Goal: Task Accomplishment & Management: Use online tool/utility

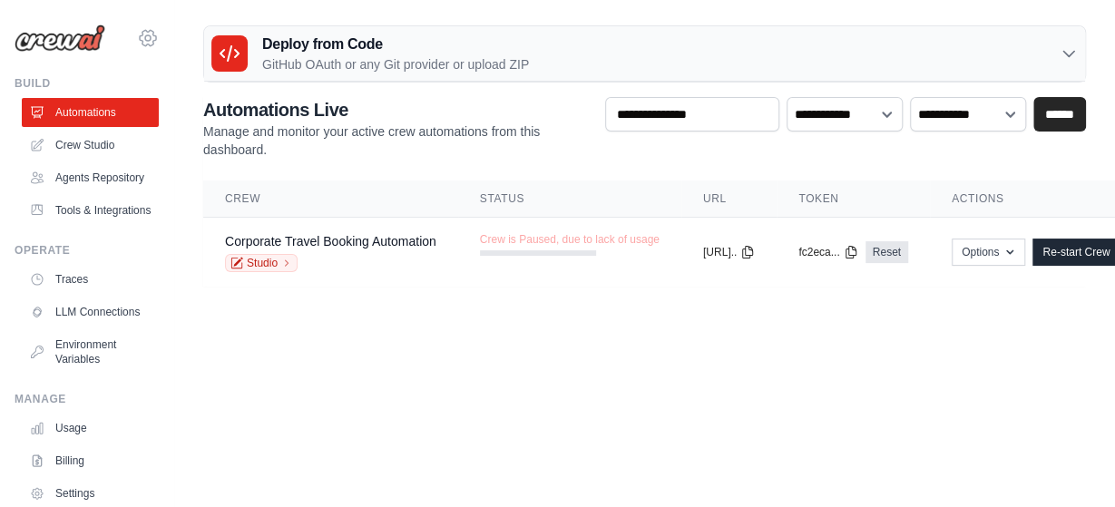
click at [153, 39] on icon at bounding box center [148, 38] width 22 height 22
click at [143, 35] on icon at bounding box center [148, 38] width 22 height 22
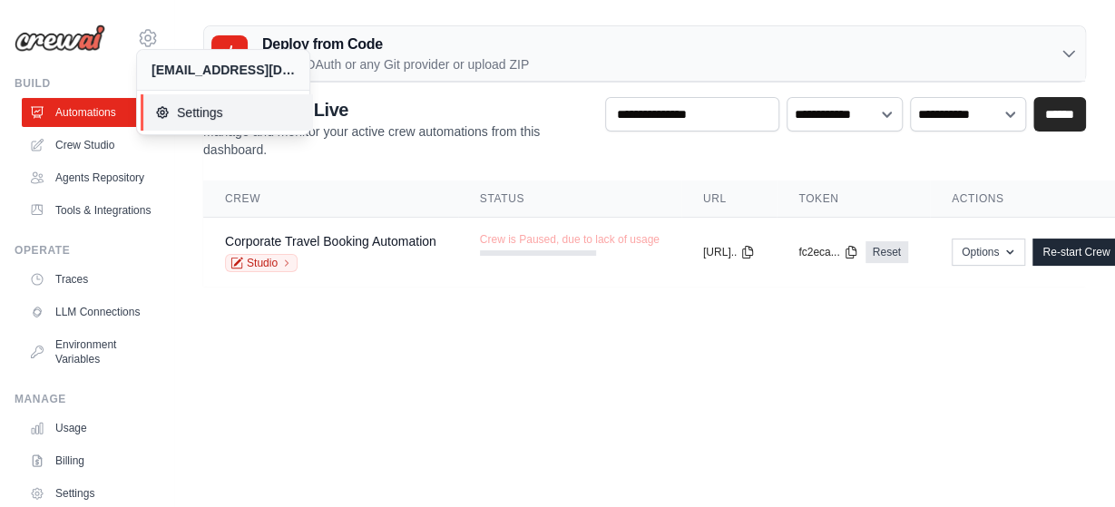
click at [182, 110] on span "Settings" at bounding box center [226, 112] width 143 height 18
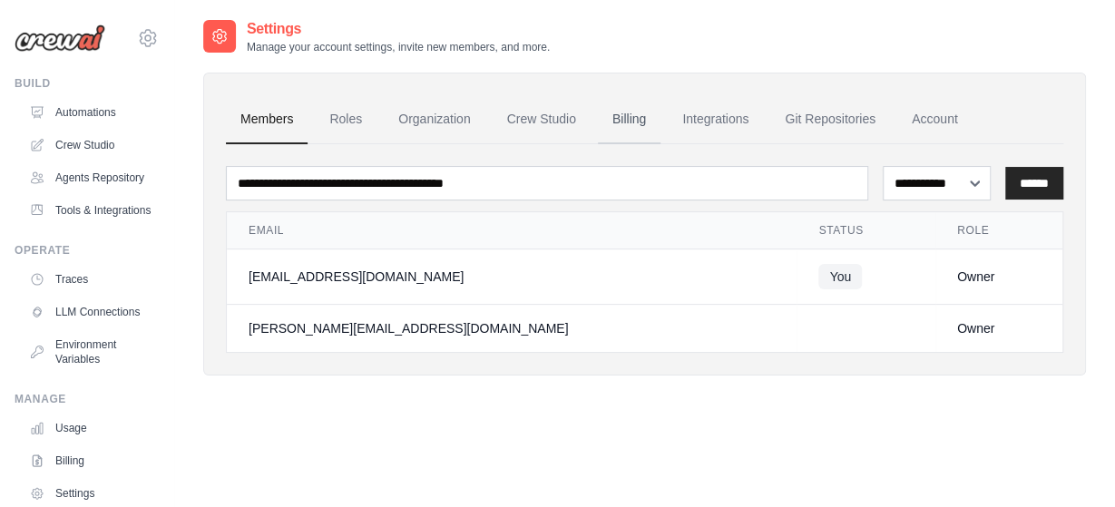
click at [635, 121] on link "Billing" at bounding box center [629, 119] width 63 height 49
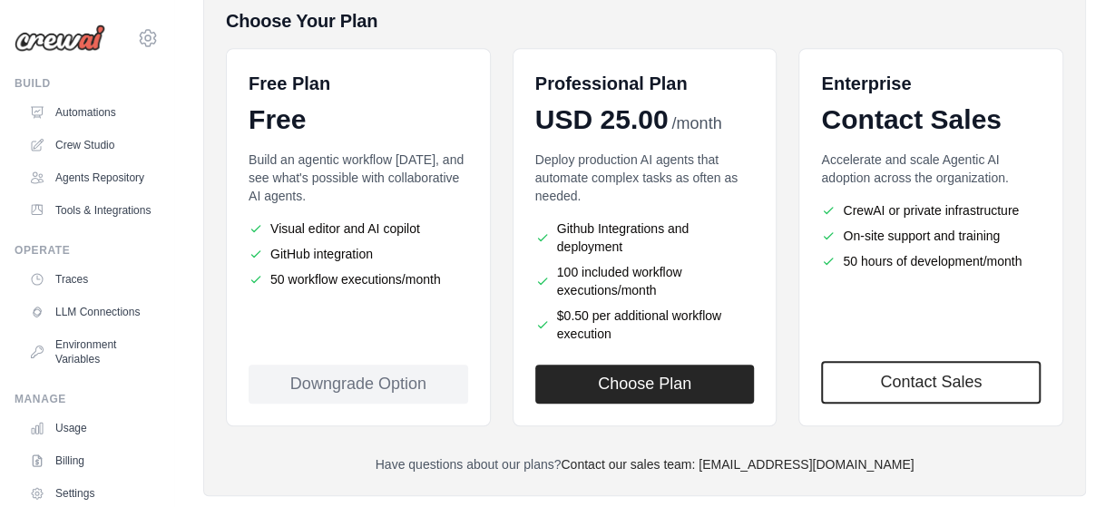
scroll to position [440, 0]
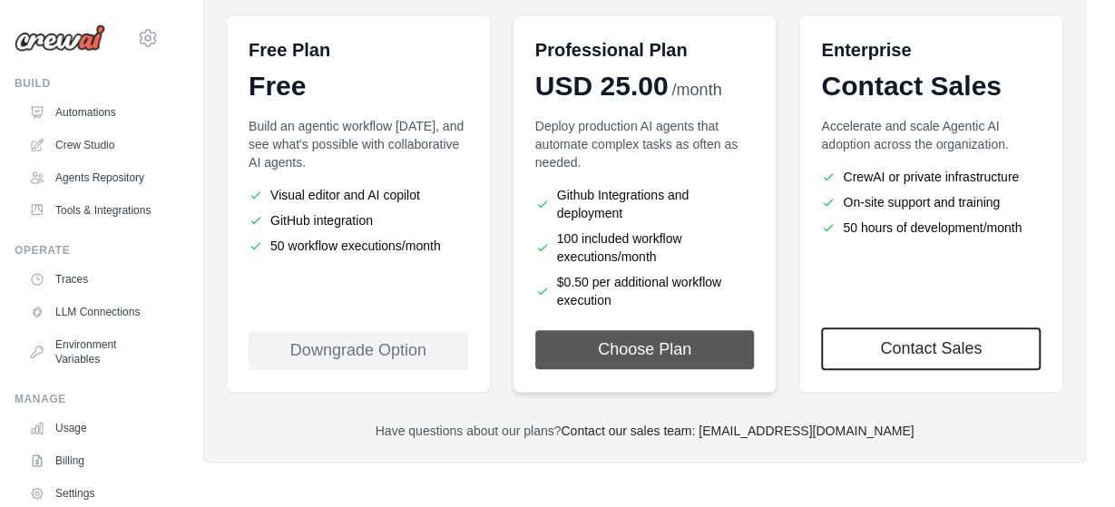
click at [651, 339] on button "Choose Plan" at bounding box center [645, 349] width 220 height 39
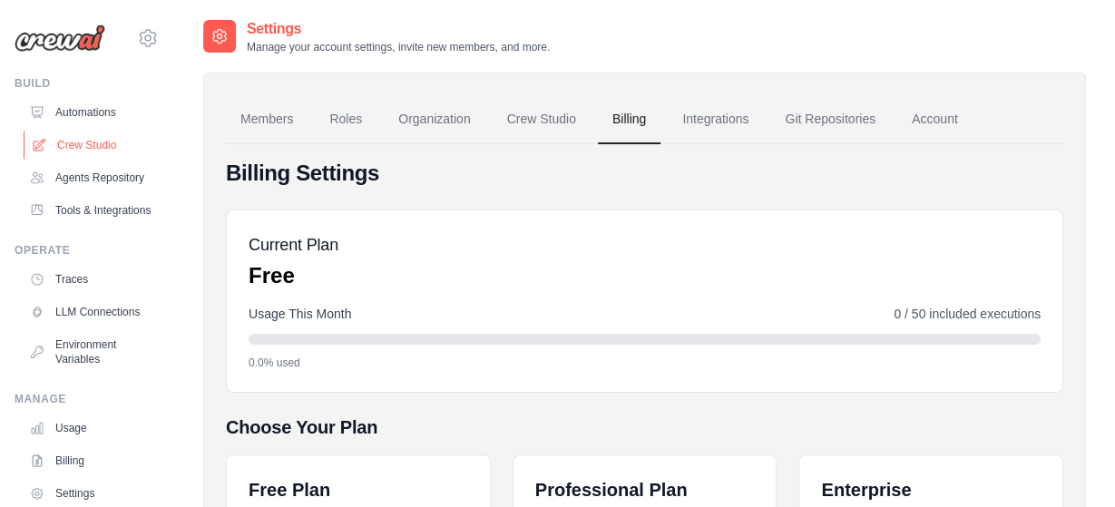
click at [103, 148] on link "Crew Studio" at bounding box center [92, 145] width 137 height 29
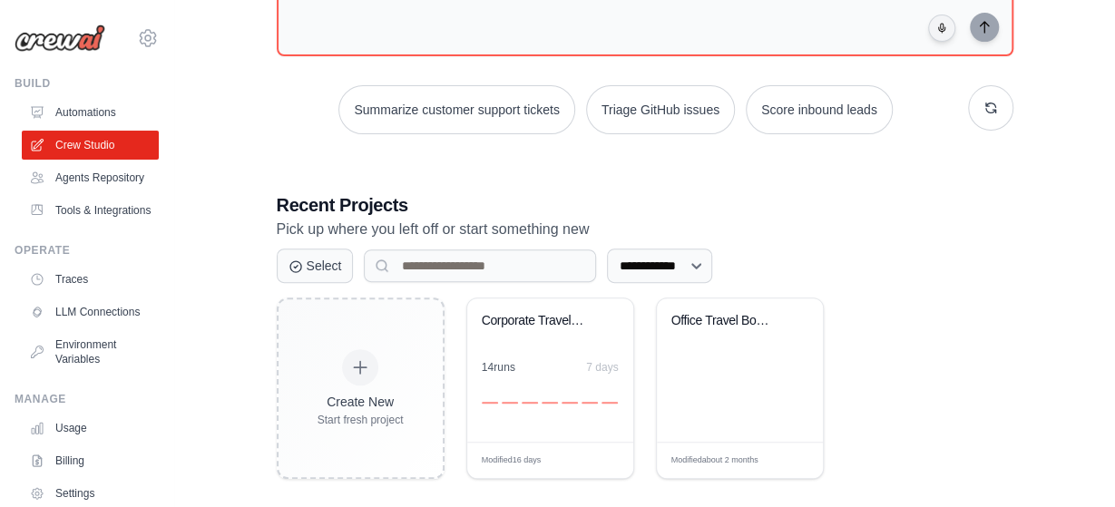
scroll to position [218, 0]
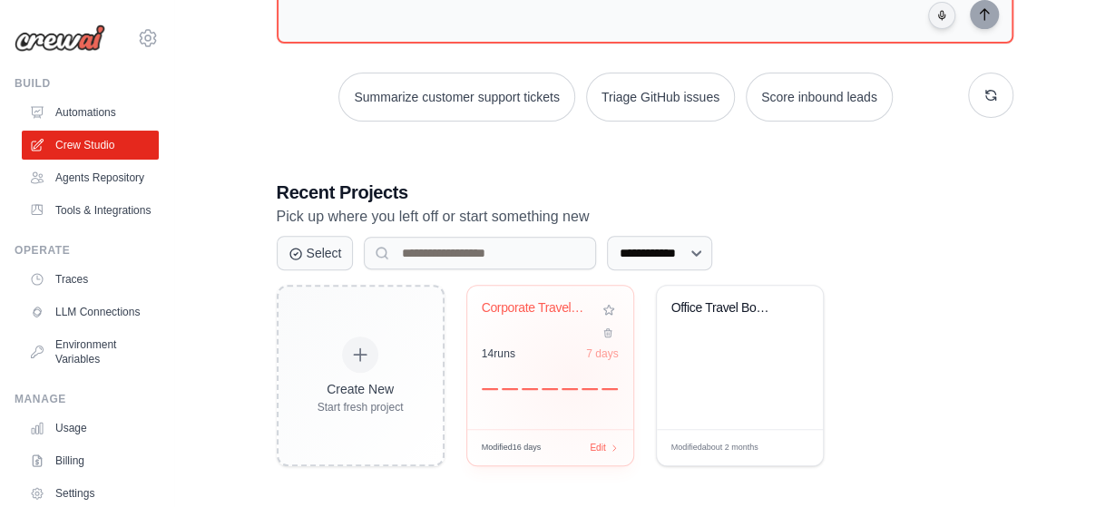
click at [573, 375] on div at bounding box center [550, 379] width 137 height 22
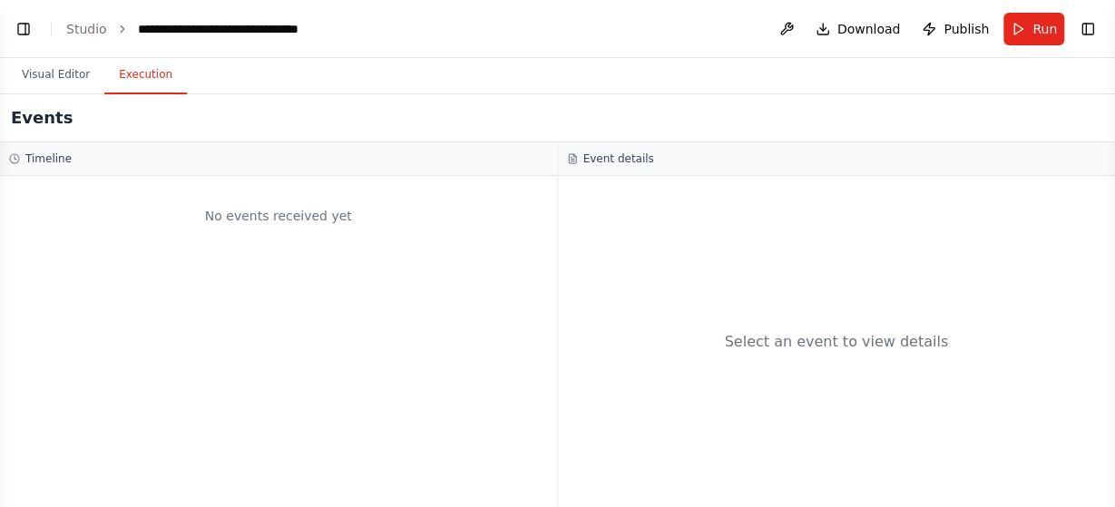
click at [137, 86] on button "Execution" at bounding box center [145, 75] width 83 height 38
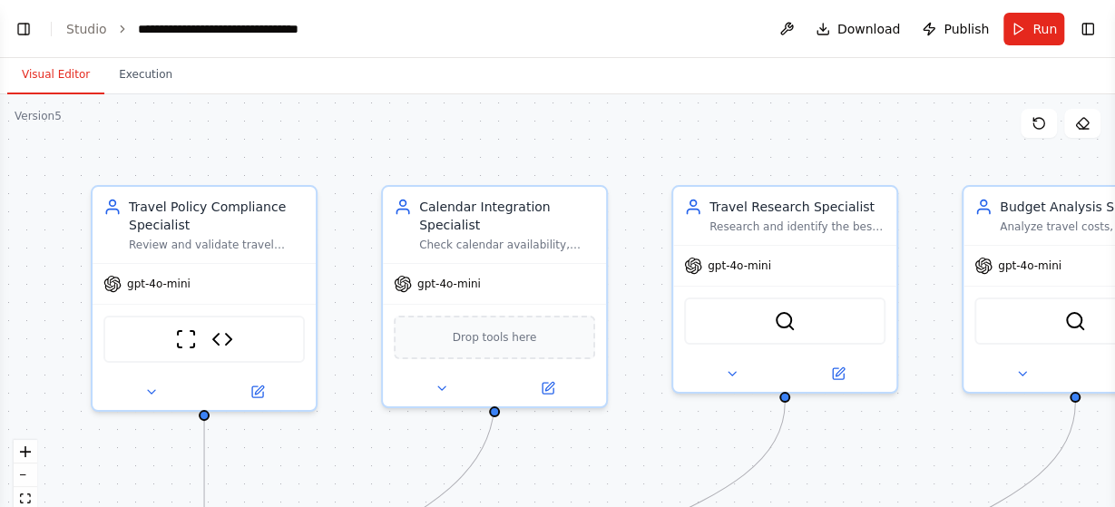
click at [74, 83] on button "Visual Editor" at bounding box center [55, 75] width 97 height 38
click at [86, 34] on link "Studio" at bounding box center [86, 29] width 41 height 15
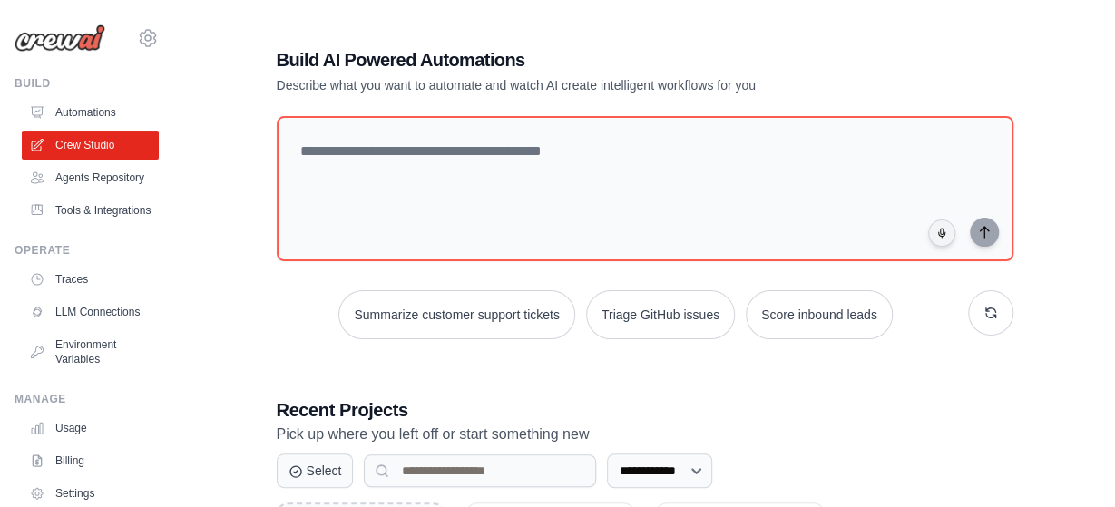
scroll to position [218, 0]
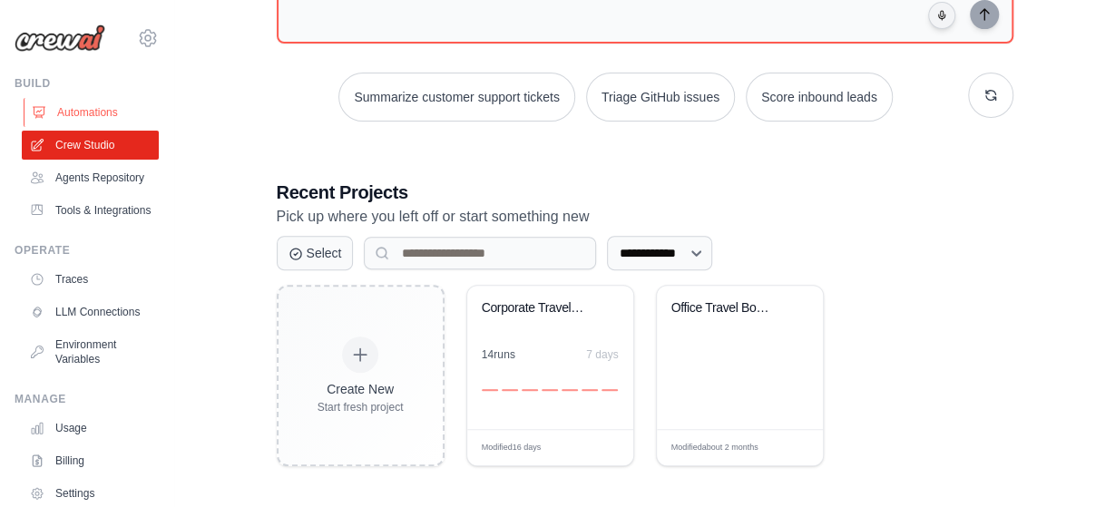
click at [103, 115] on link "Automations" at bounding box center [92, 112] width 137 height 29
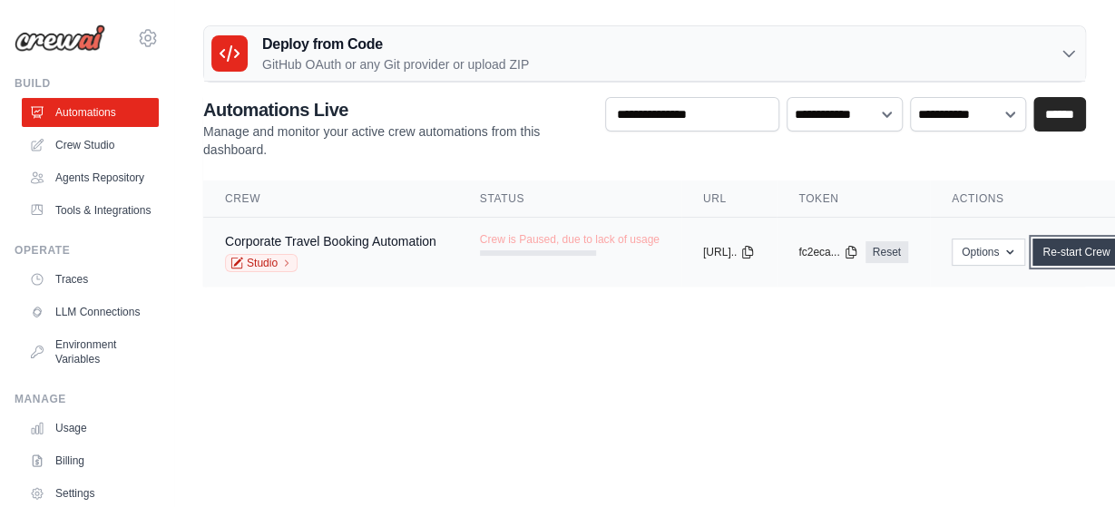
click at [1102, 259] on link "Re-start Crew" at bounding box center [1076, 252] width 87 height 27
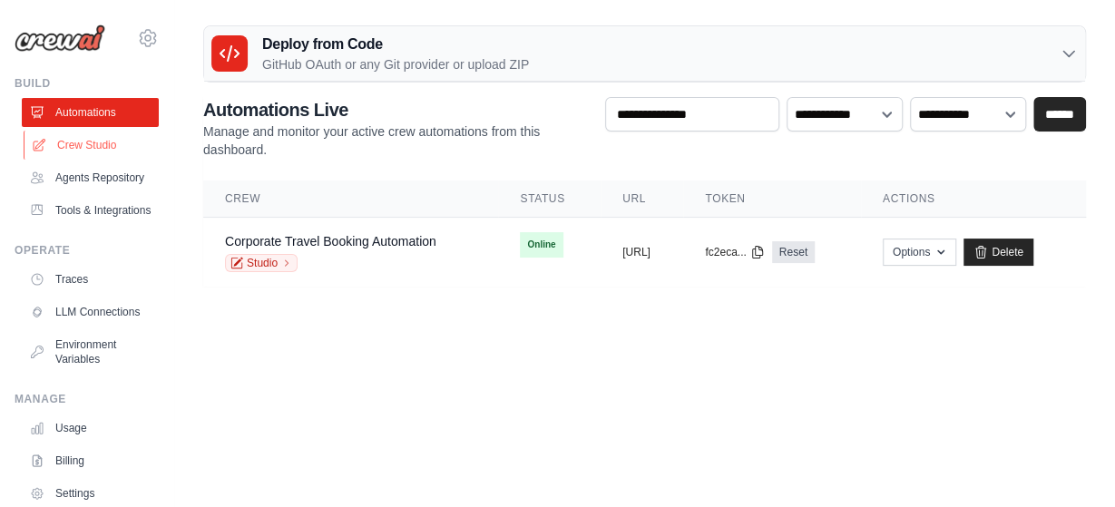
click at [97, 149] on link "Crew Studio" at bounding box center [92, 145] width 137 height 29
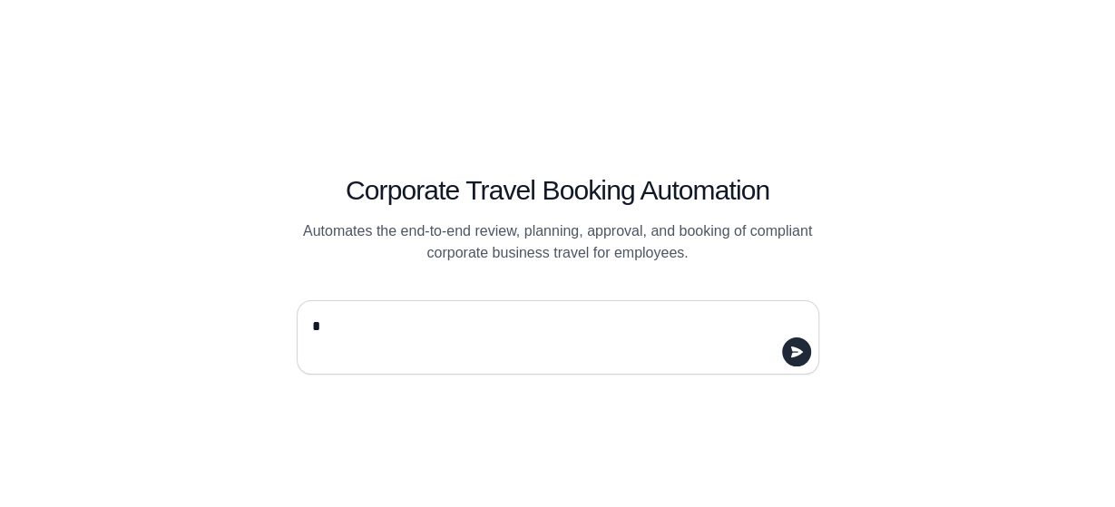
type textarea "**"
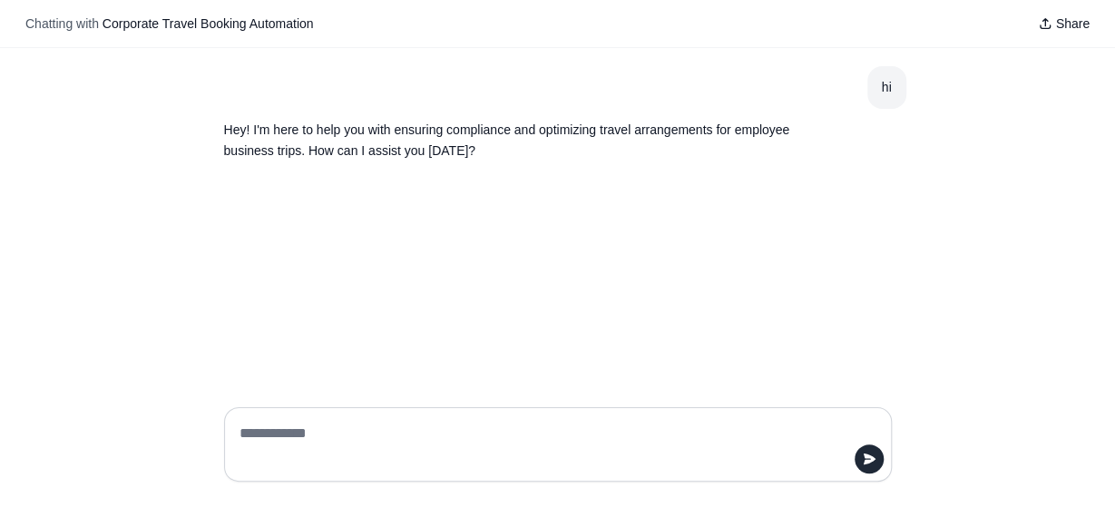
click at [422, 436] on textarea at bounding box center [552, 444] width 633 height 51
type textarea "**********"
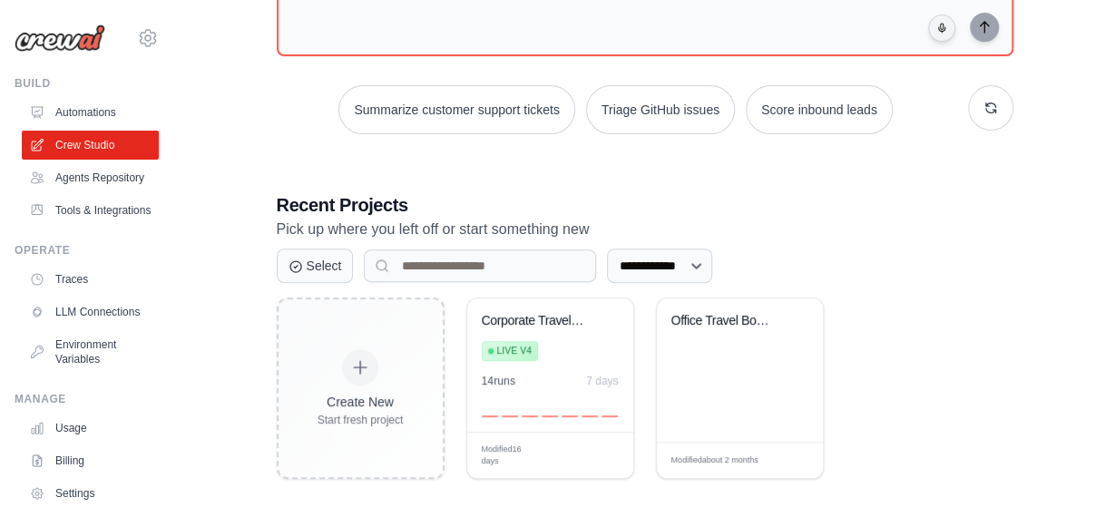
scroll to position [218, 0]
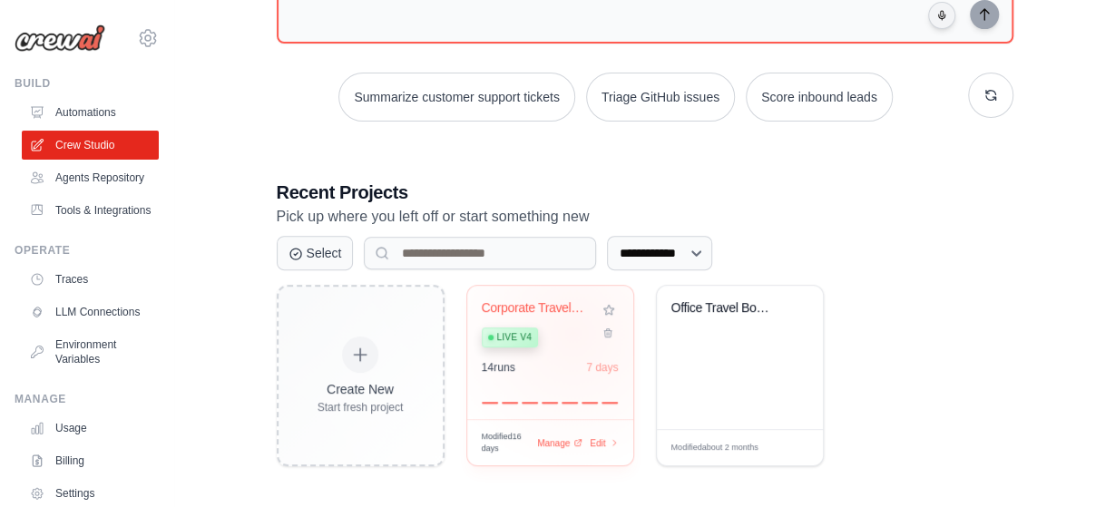
click at [573, 328] on div "Live v4" at bounding box center [537, 336] width 110 height 24
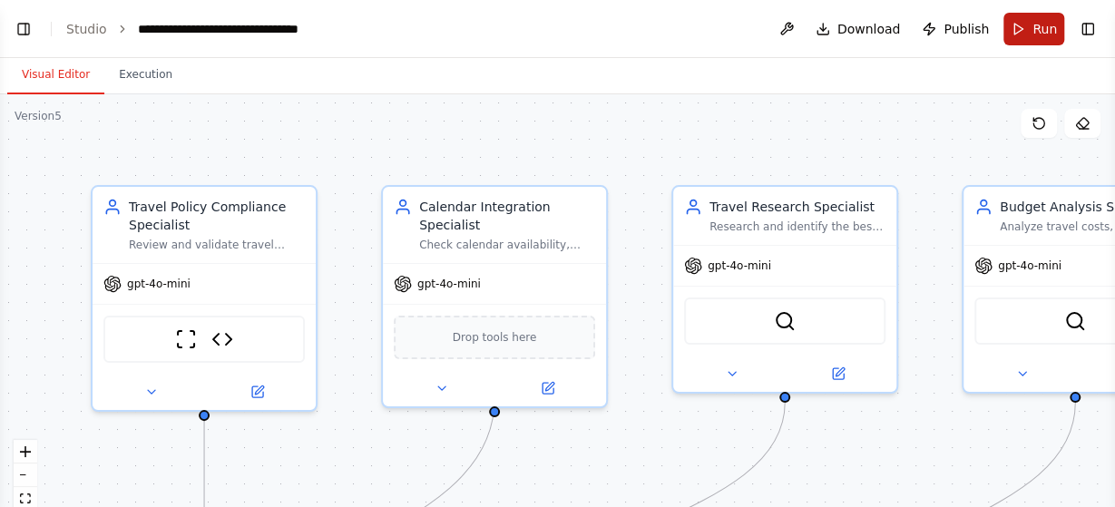
click at [1047, 30] on span "Run" at bounding box center [1045, 29] width 24 height 18
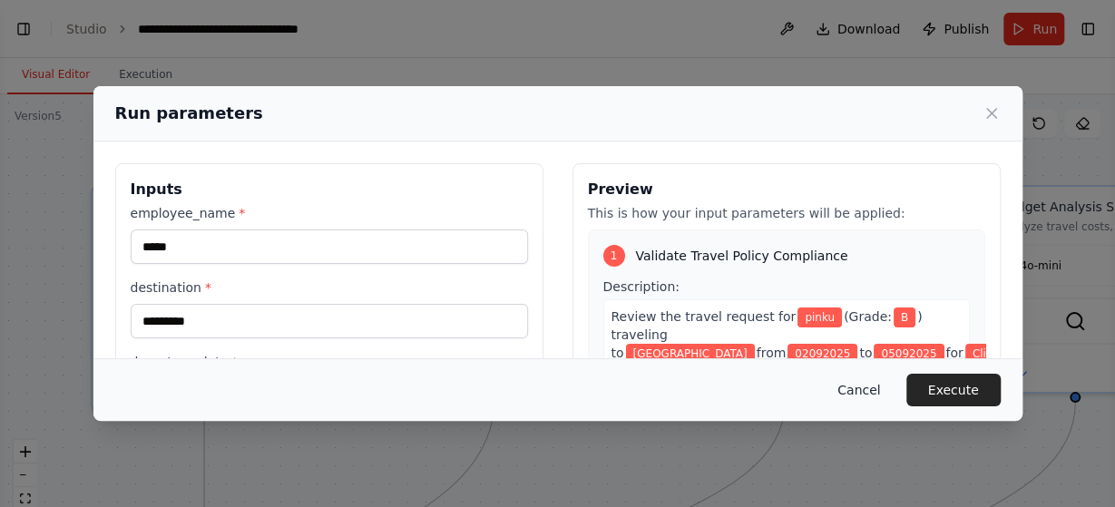
click at [864, 386] on button "Cancel" at bounding box center [859, 390] width 72 height 33
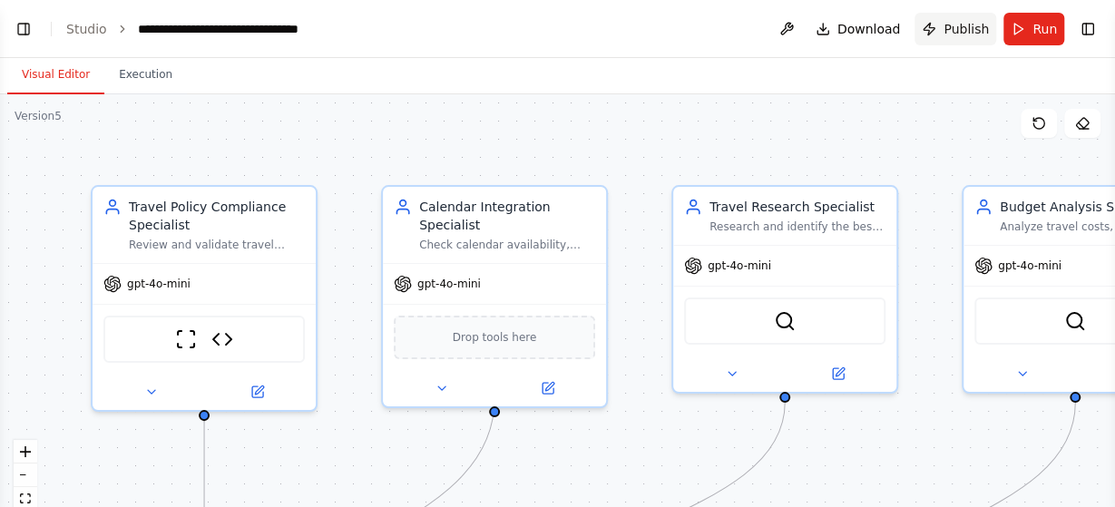
click at [969, 32] on span "Publish" at bounding box center [966, 29] width 45 height 18
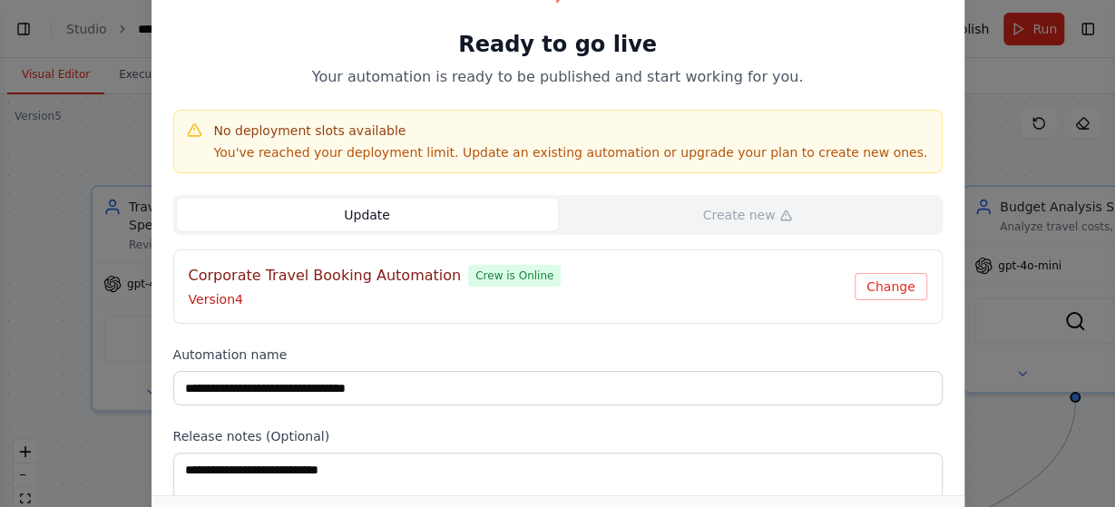
click at [861, 237] on div "Update Create new Corporate Travel Booking Automation Crew is Online Version 4 …" at bounding box center [557, 259] width 769 height 129
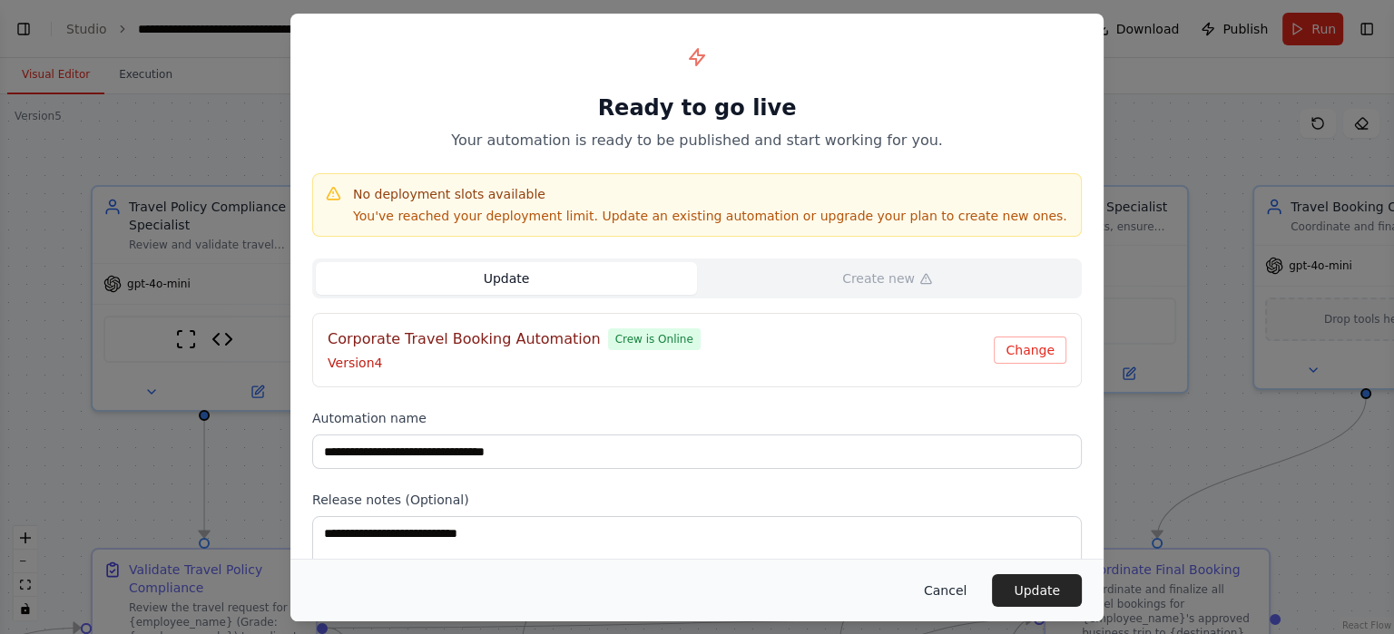
click at [951, 506] on button "Cancel" at bounding box center [945, 590] width 72 height 33
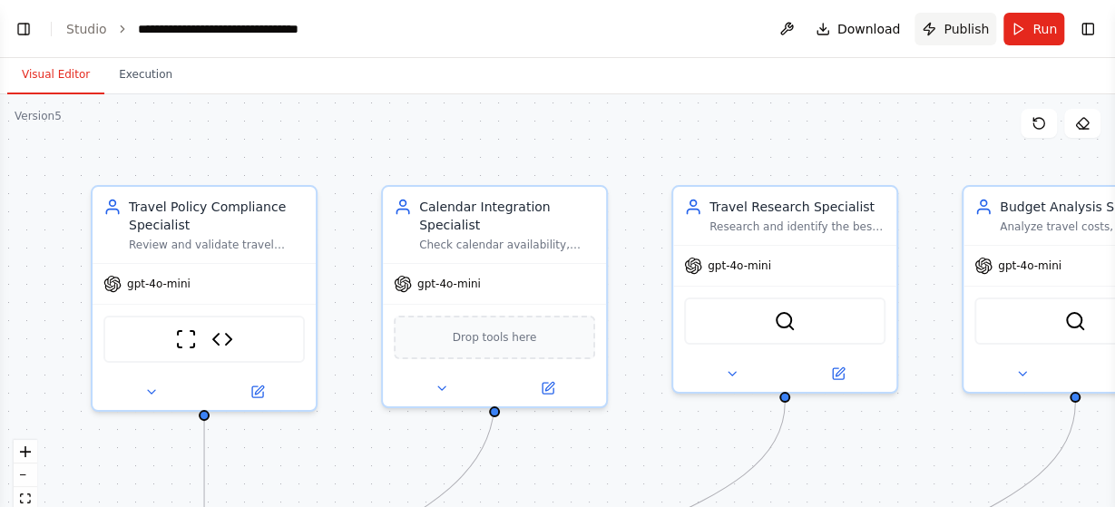
click at [962, 32] on span "Publish" at bounding box center [966, 29] width 45 height 18
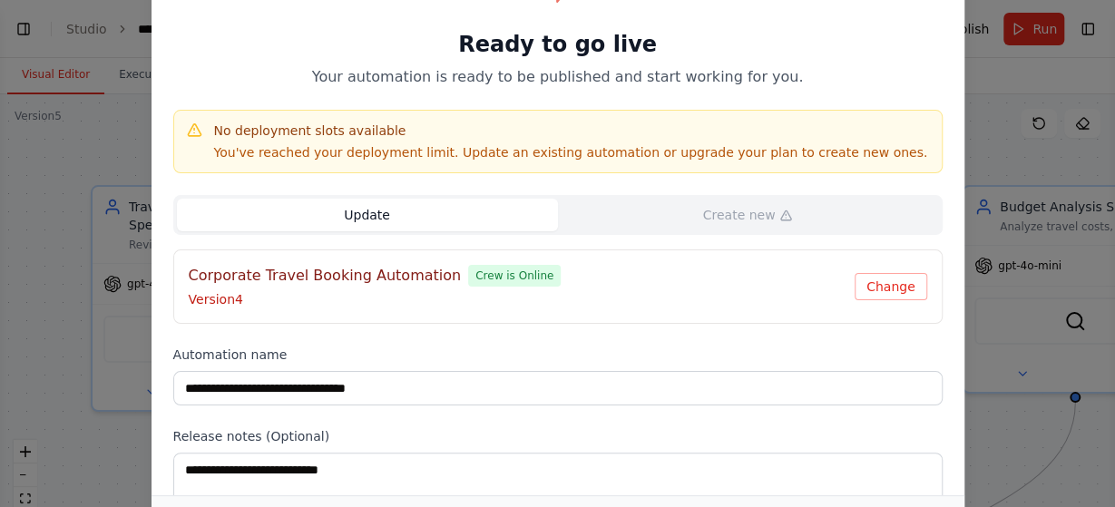
click at [436, 220] on button "Update" at bounding box center [367, 215] width 381 height 33
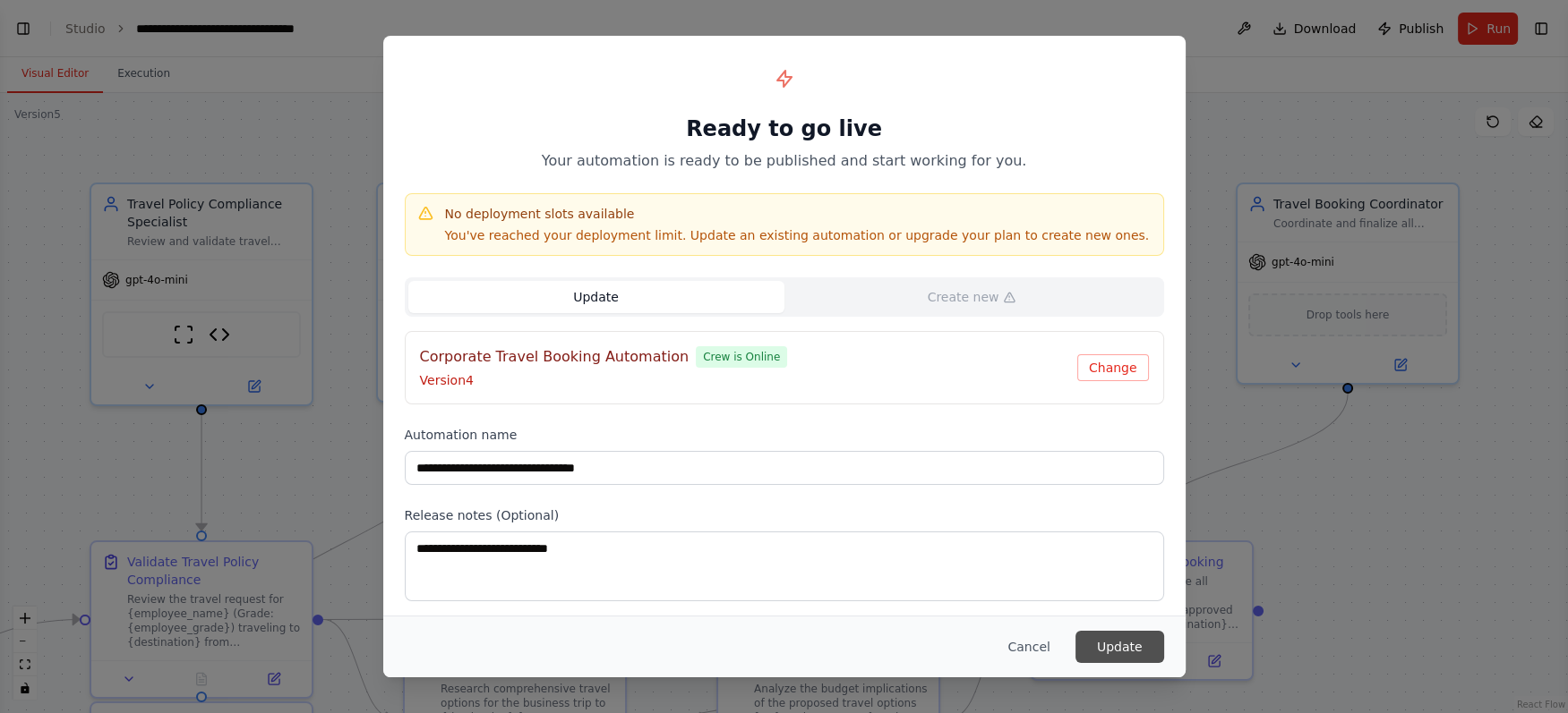
click at [1099, 499] on button "Update" at bounding box center [1120, 647] width 89 height 33
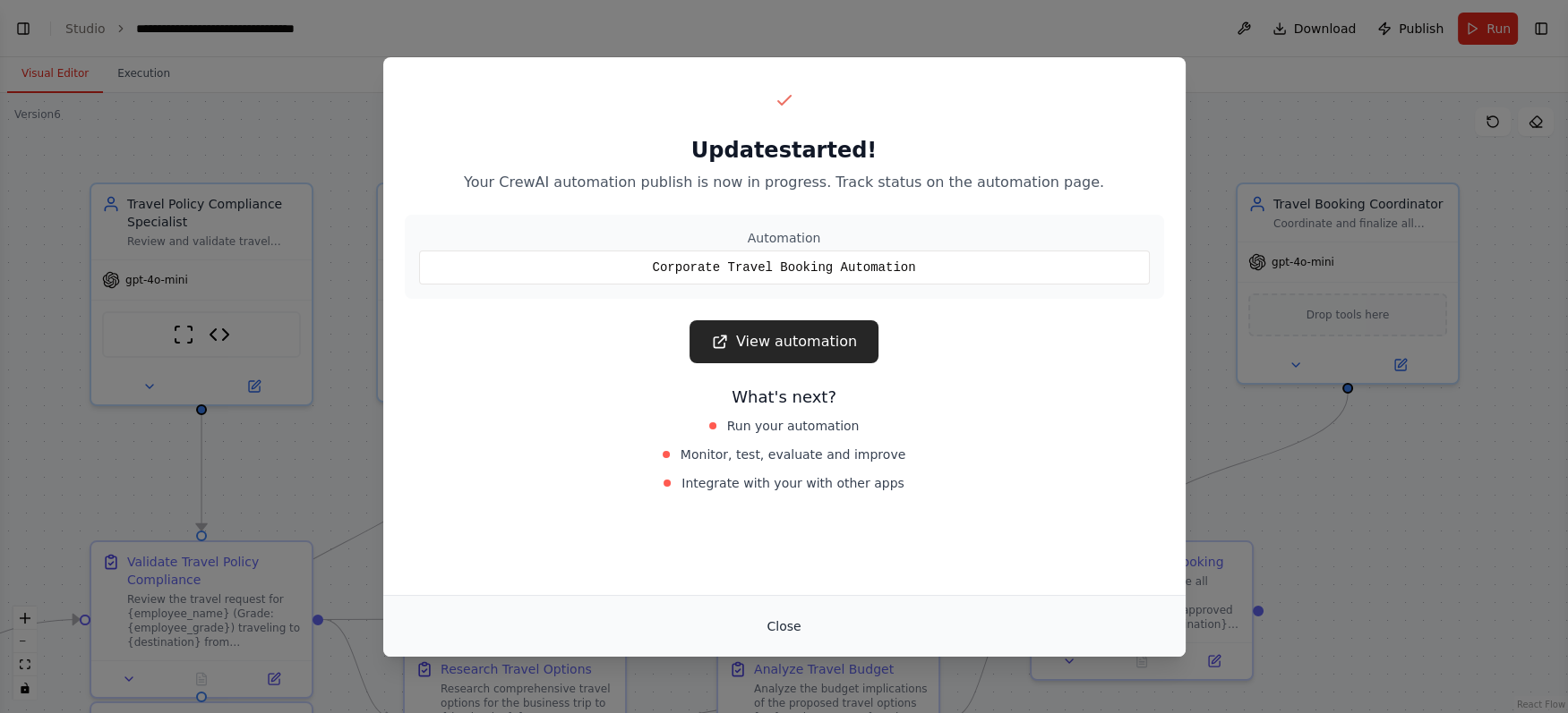
click at [782, 499] on button "Close" at bounding box center [784, 626] width 63 height 33
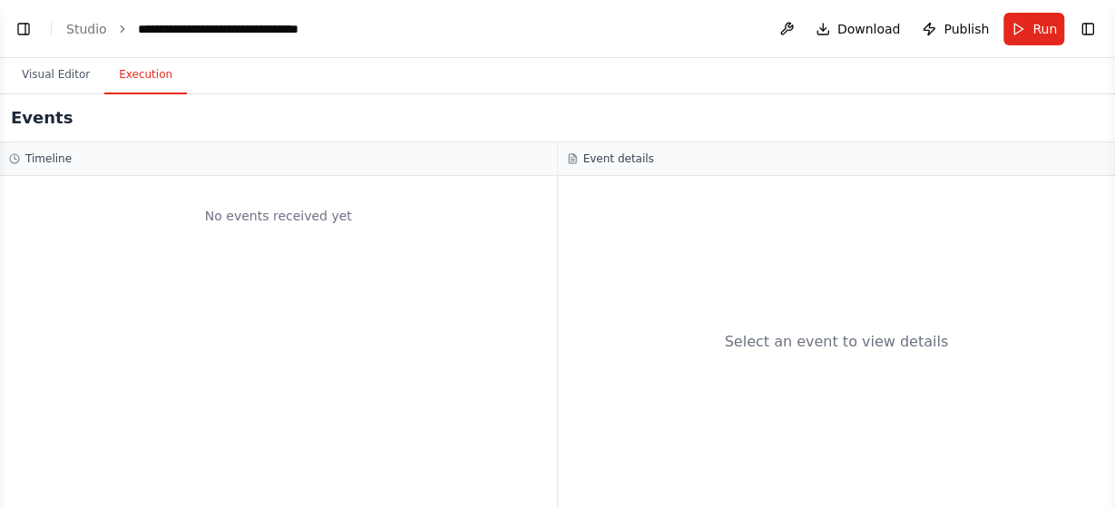
click at [146, 79] on button "Execution" at bounding box center [145, 75] width 83 height 38
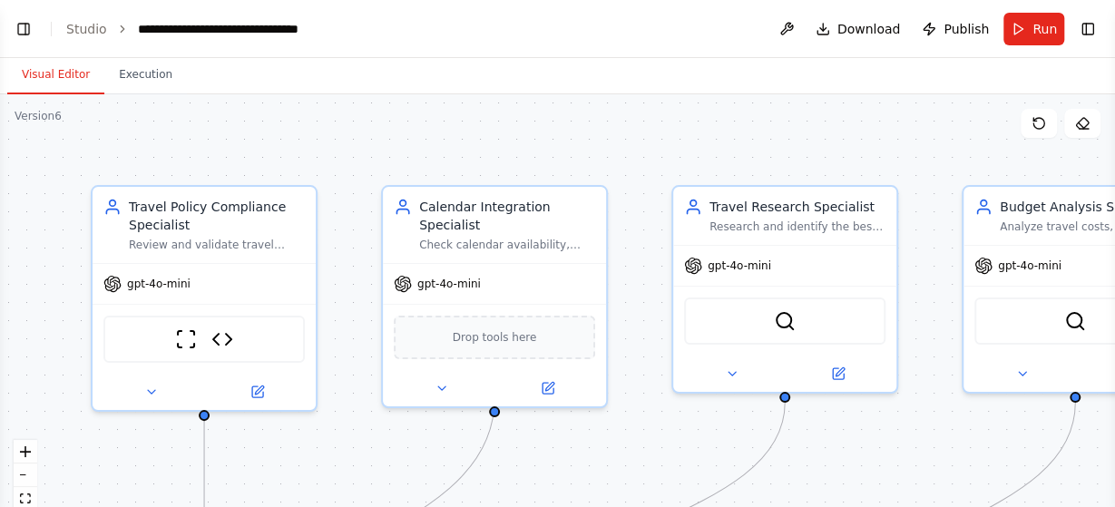
click at [51, 78] on button "Visual Editor" at bounding box center [55, 75] width 97 height 38
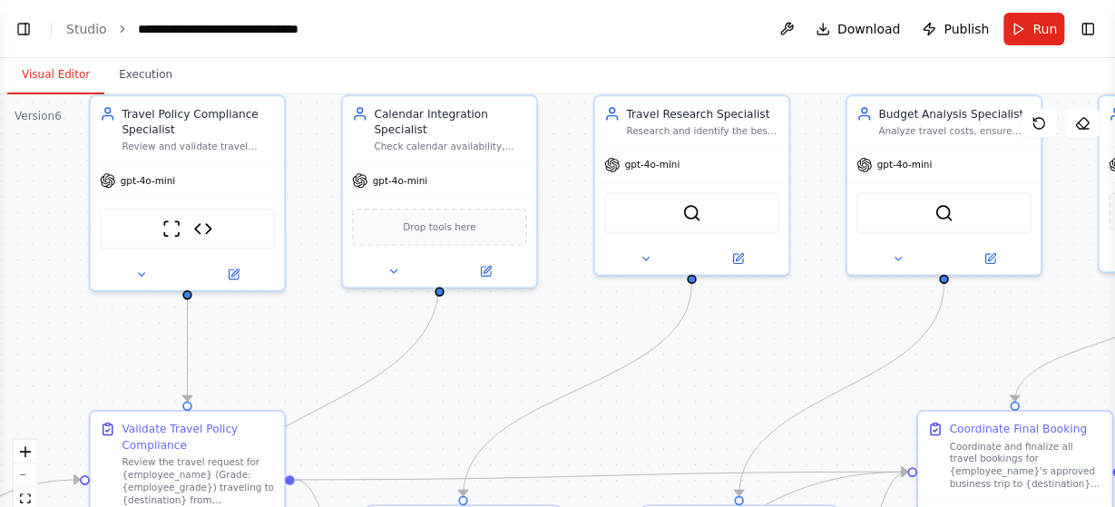
drag, startPoint x: 522, startPoint y: 380, endPoint x: 473, endPoint y: 300, distance: 93.7
click at [473, 300] on div ".deletable-edge-delete-btn { width: 20px; height: 20px; border: 0px solid #ffff…" at bounding box center [557, 321] width 1115 height 454
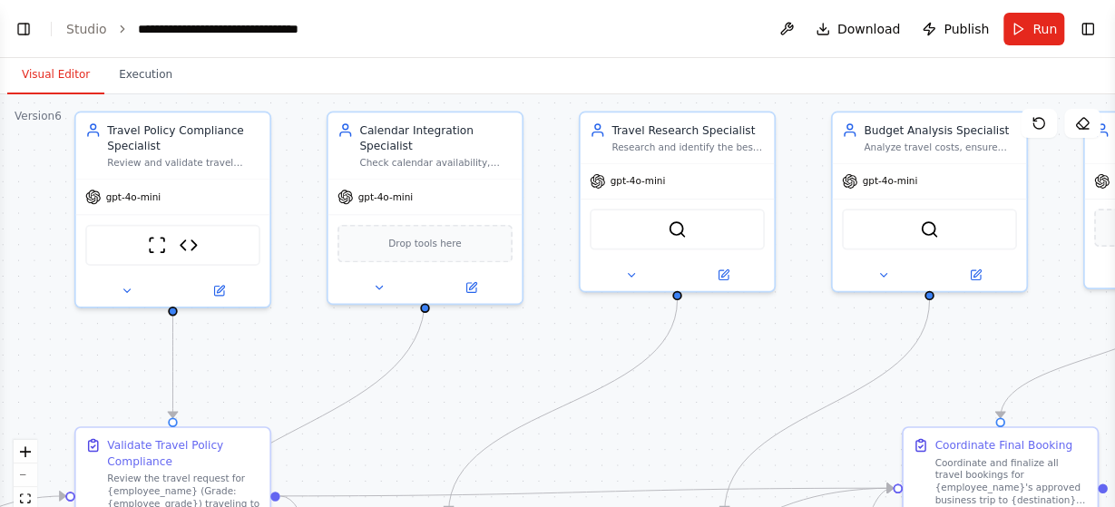
drag, startPoint x: 481, startPoint y: 360, endPoint x: 467, endPoint y: 377, distance: 21.3
click at [467, 377] on div ".deletable-edge-delete-btn { width: 20px; height: 20px; border: 0px solid #ffff…" at bounding box center [557, 321] width 1115 height 454
click at [84, 22] on link "Studio" at bounding box center [86, 29] width 41 height 15
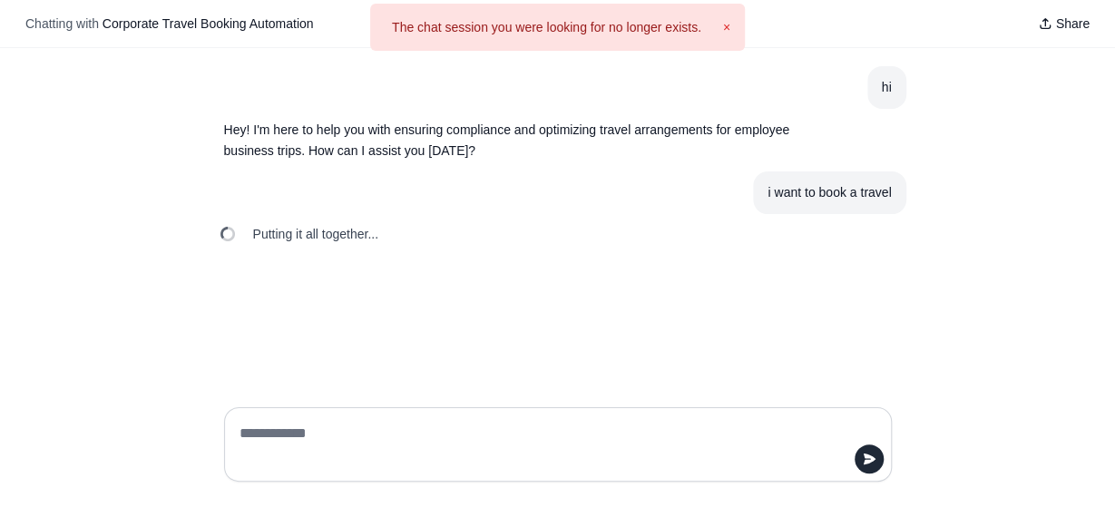
click at [724, 26] on button "×" at bounding box center [726, 27] width 7 height 18
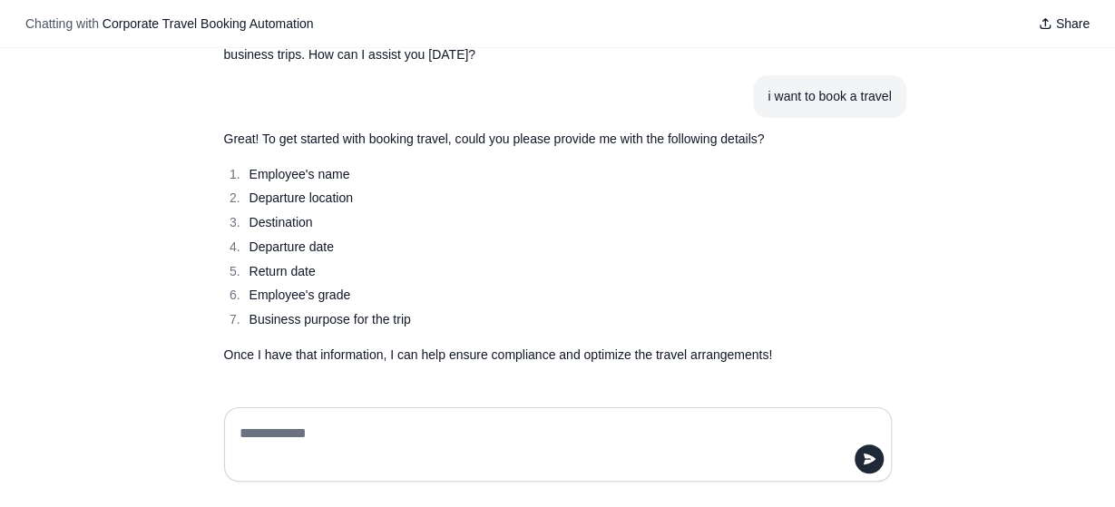
scroll to position [96, 0]
click at [443, 427] on textarea at bounding box center [552, 444] width 633 height 51
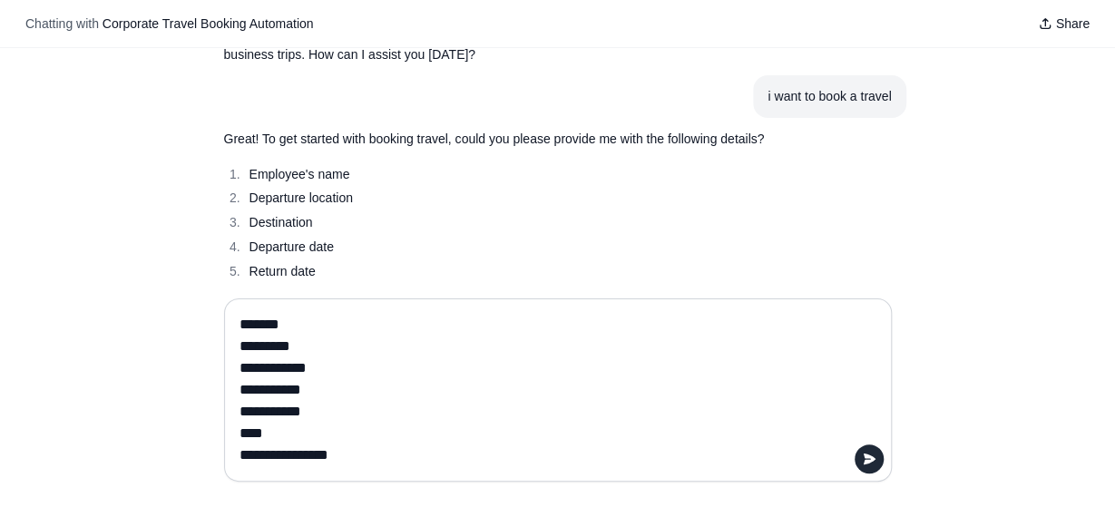
type textarea "**********"
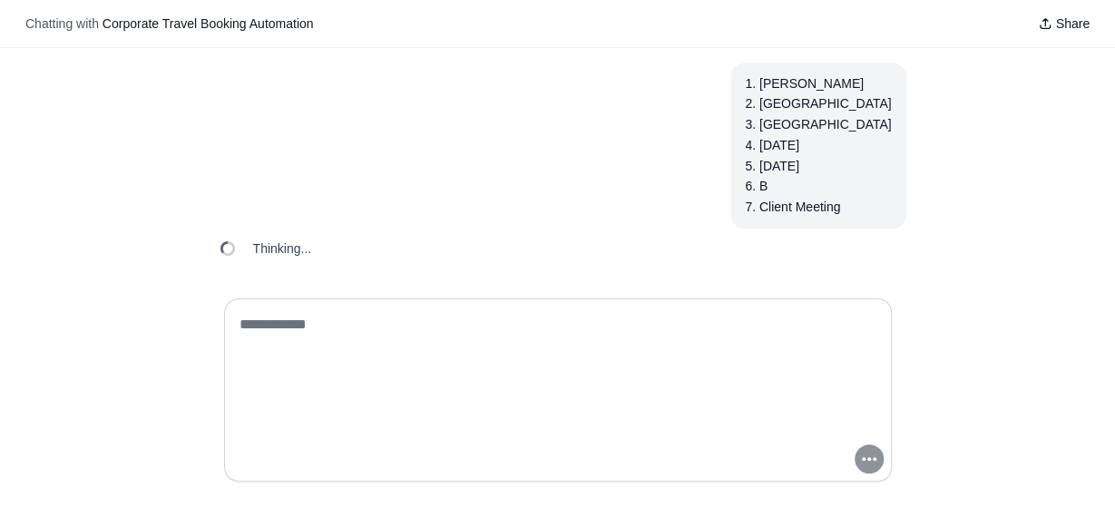
scroll to position [412, 0]
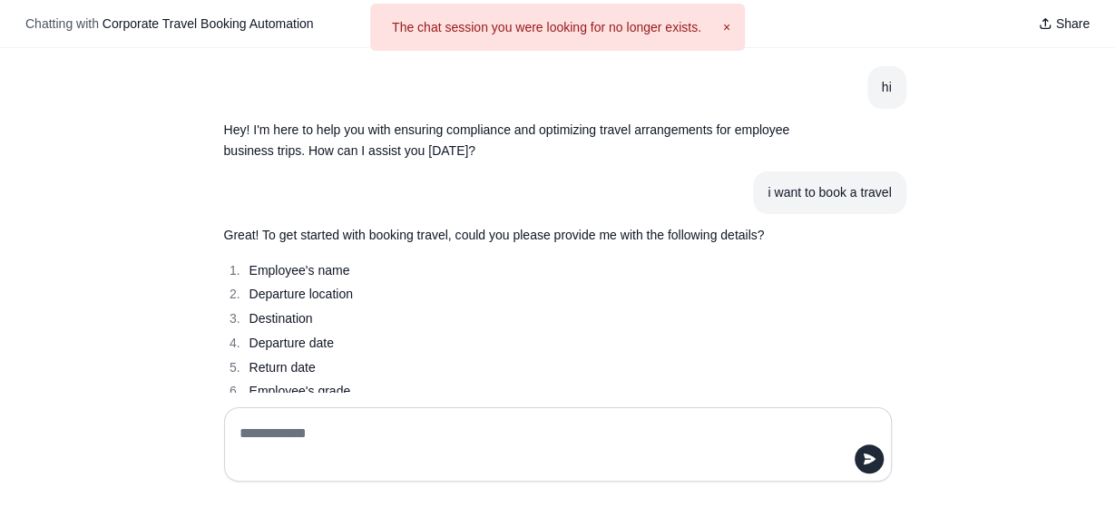
scroll to position [303, 0]
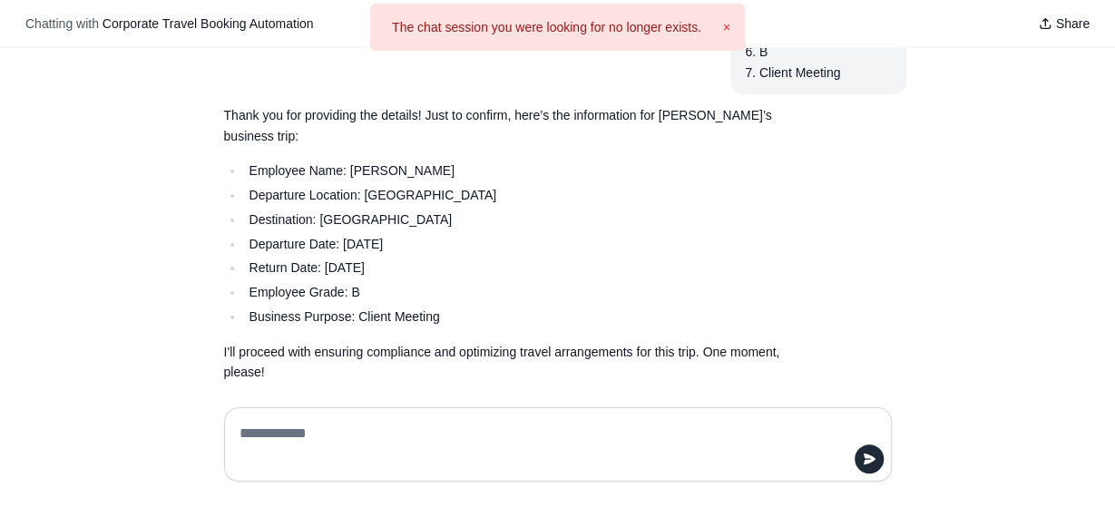
click at [723, 24] on button "×" at bounding box center [726, 27] width 7 height 18
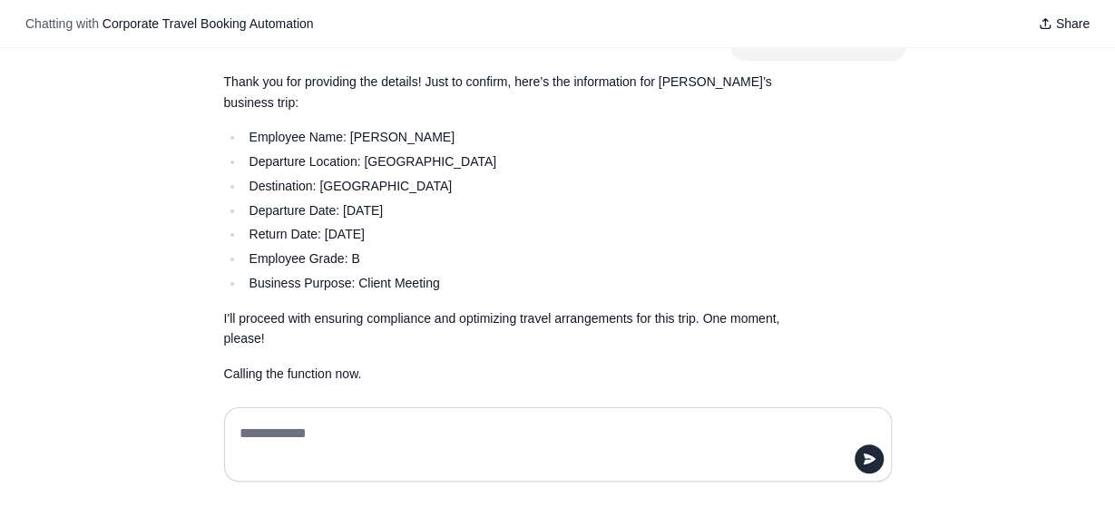
scroll to position [579, 0]
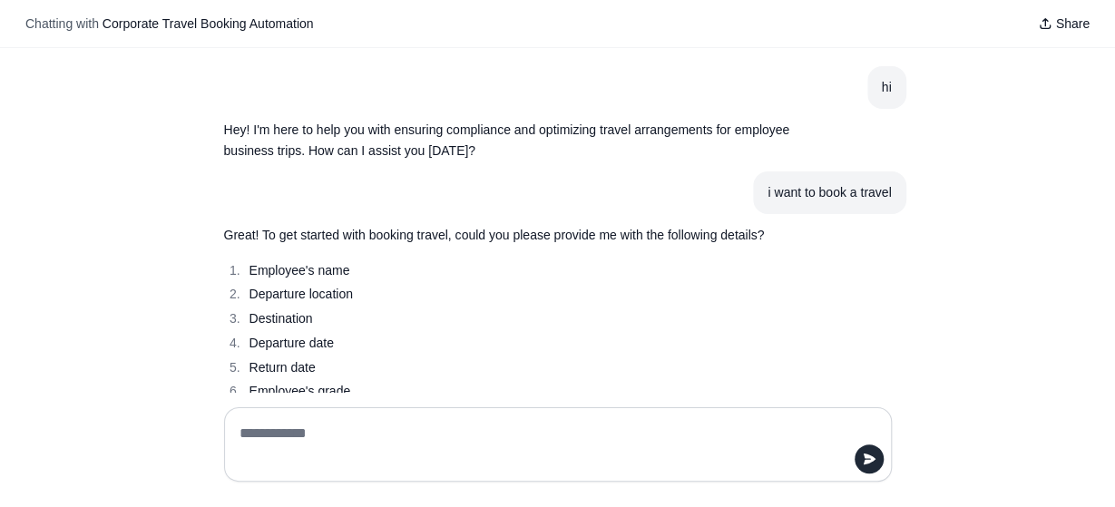
scroll to position [579, 0]
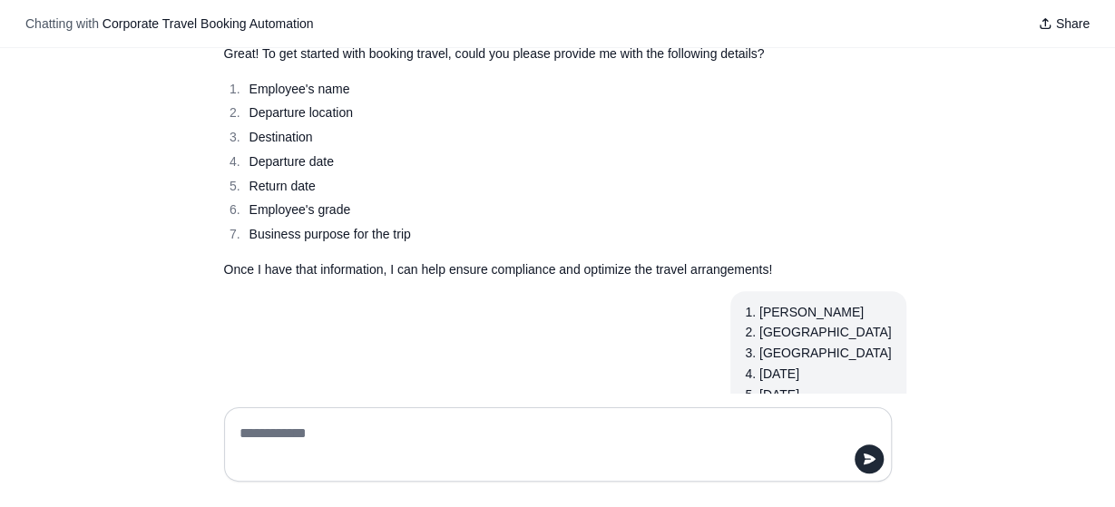
scroll to position [579, 0]
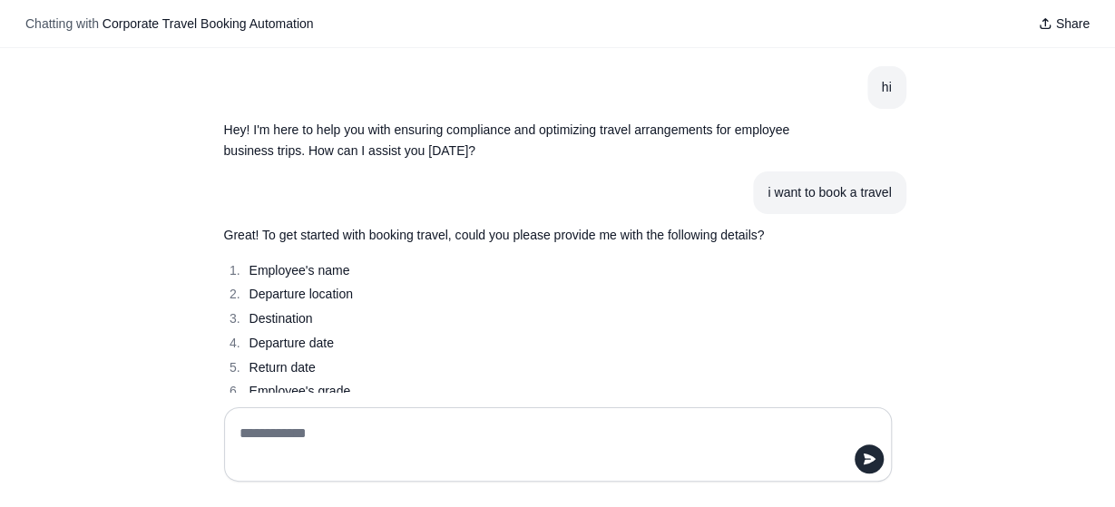
scroll to position [579, 0]
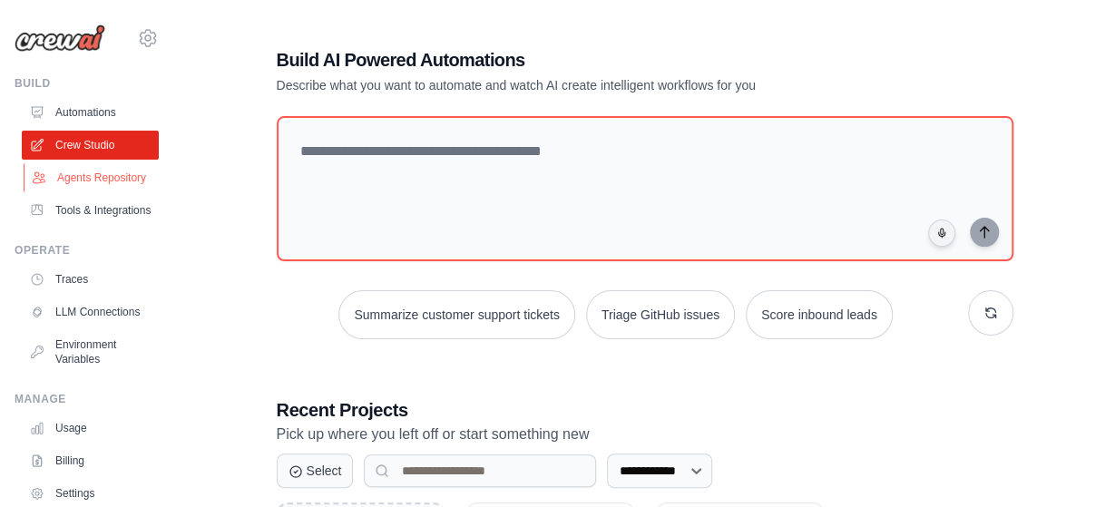
click at [82, 177] on link "Agents Repository" at bounding box center [92, 177] width 137 height 29
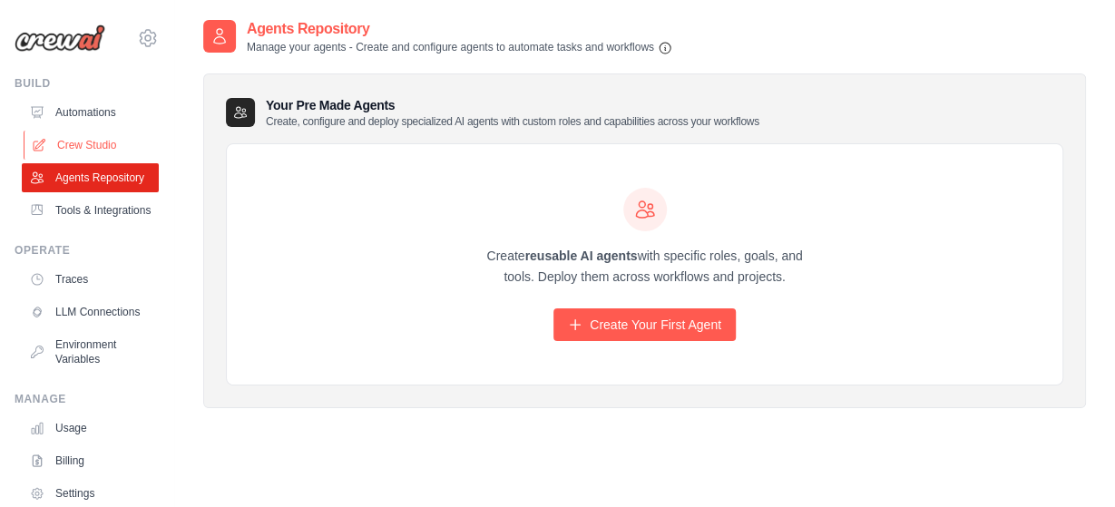
click at [103, 142] on link "Crew Studio" at bounding box center [92, 145] width 137 height 29
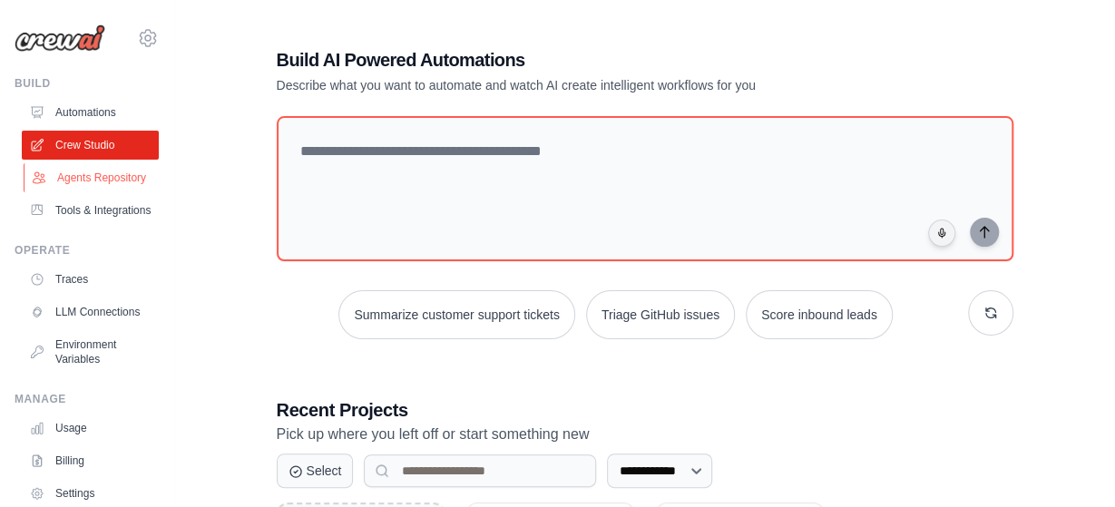
click at [102, 166] on link "Agents Repository" at bounding box center [92, 177] width 137 height 29
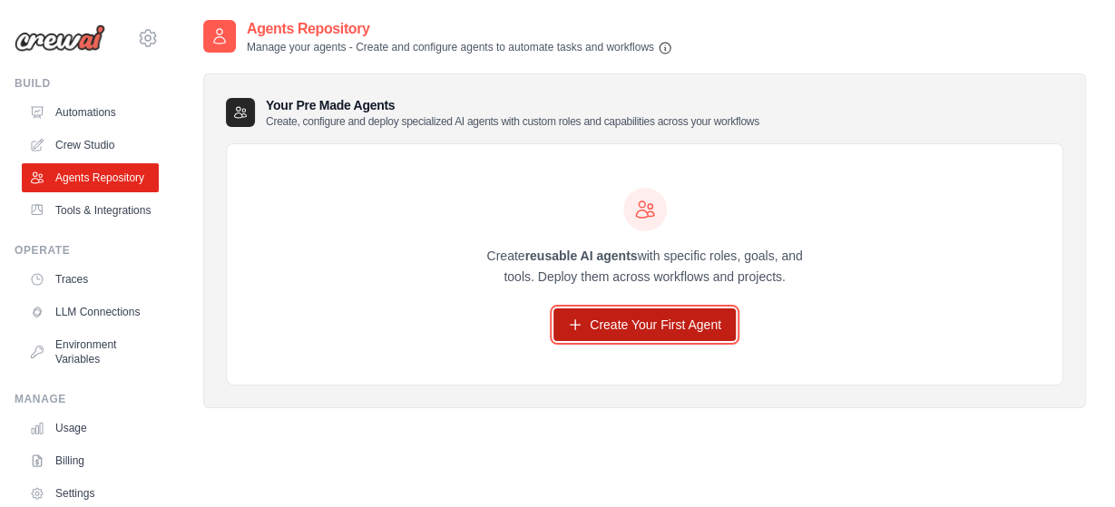
click at [674, 322] on link "Create Your First Agent" at bounding box center [644, 324] width 182 height 33
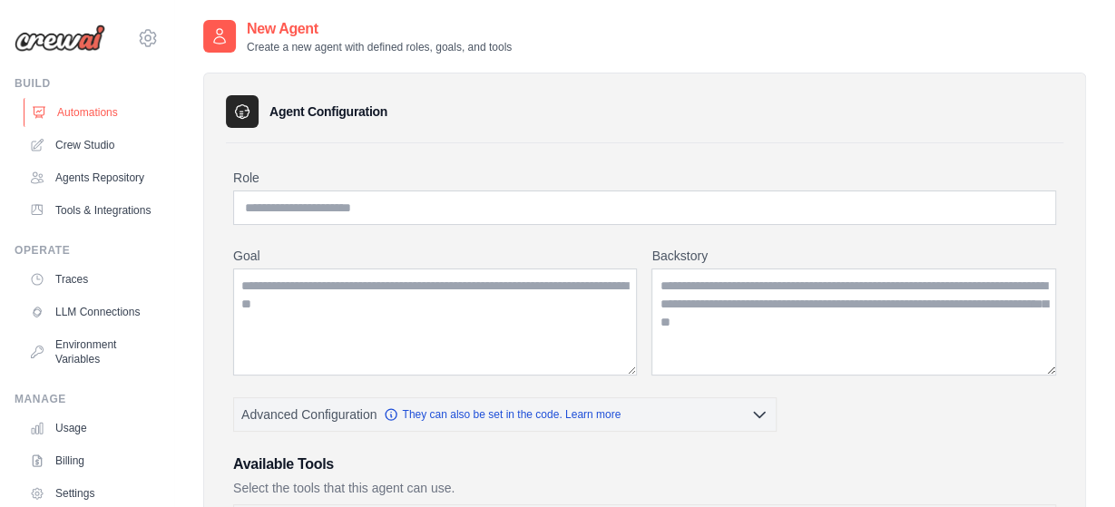
click at [92, 117] on link "Automations" at bounding box center [92, 112] width 137 height 29
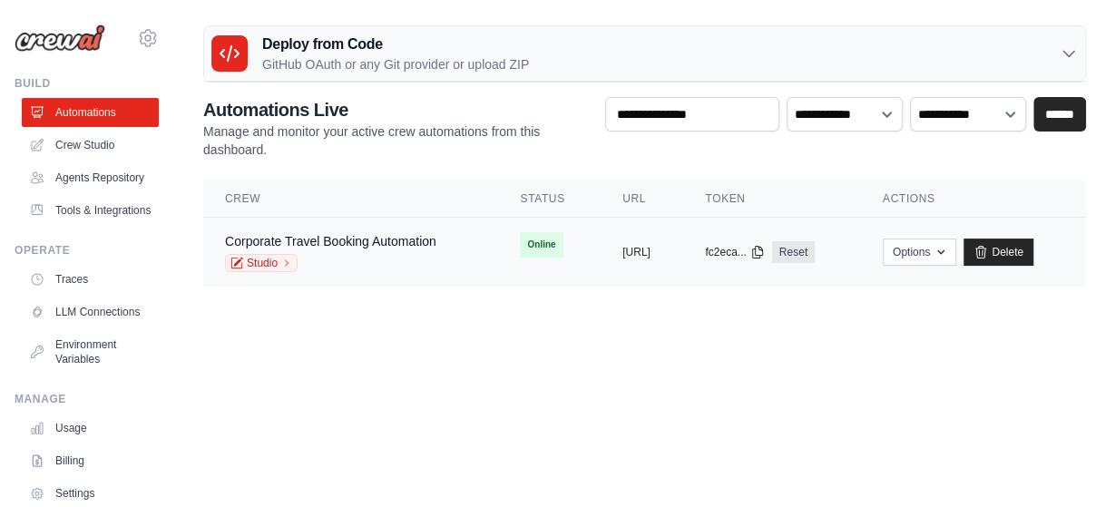
click at [601, 253] on td "copied https://corporate-travel-booking-au" at bounding box center [642, 253] width 83 height 70
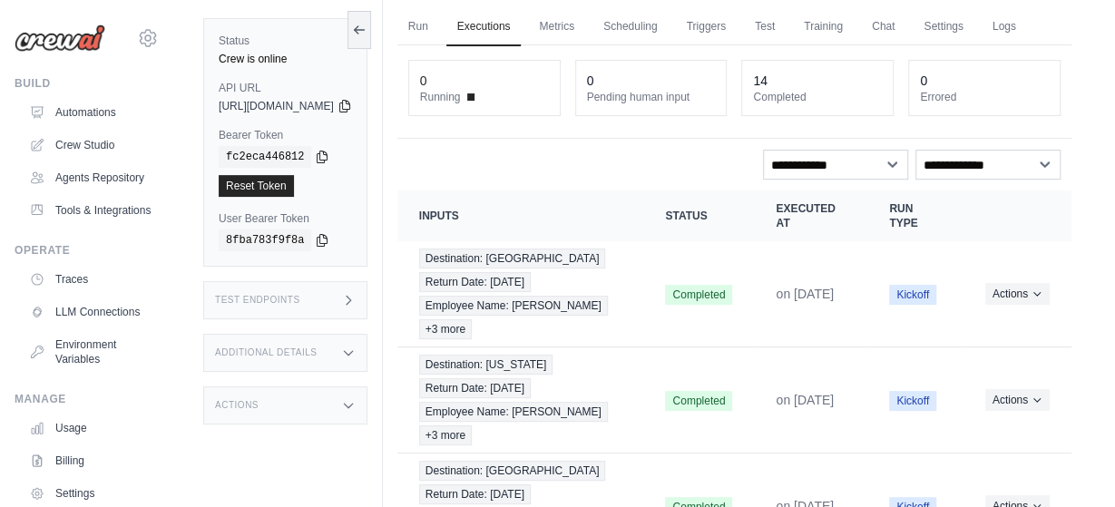
scroll to position [73, 0]
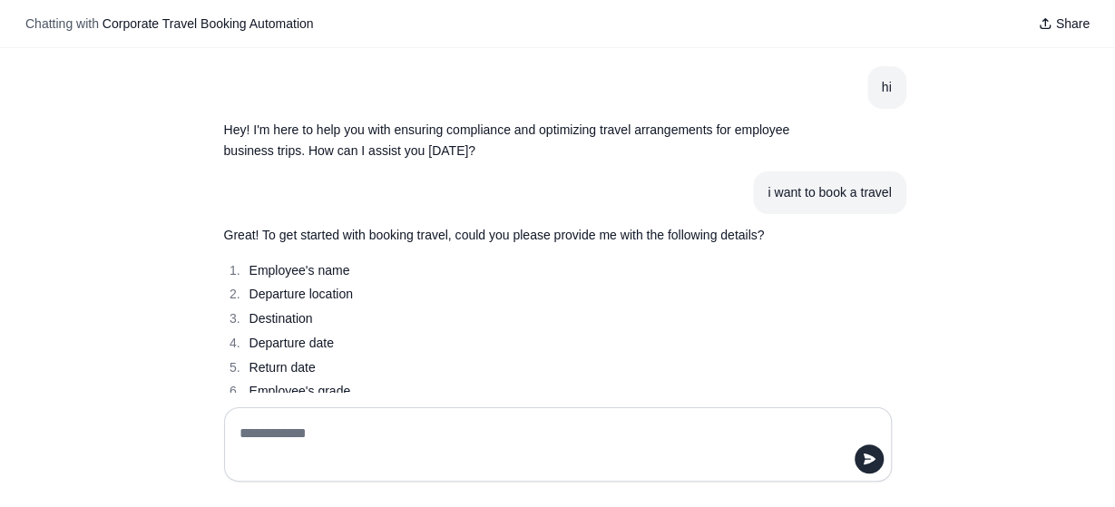
scroll to position [579, 0]
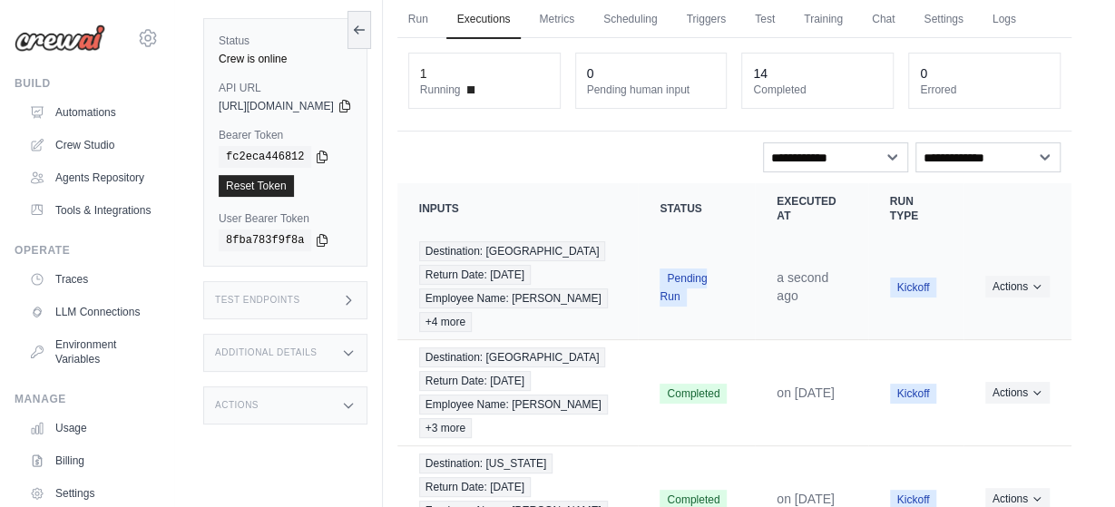
scroll to position [73, 0]
click at [629, 329] on td "Destination: Frankfurt Return Date: 14th Oct Employee Name: John +4 more" at bounding box center [517, 287] width 241 height 106
click at [439, 17] on link "Run" at bounding box center [418, 20] width 42 height 38
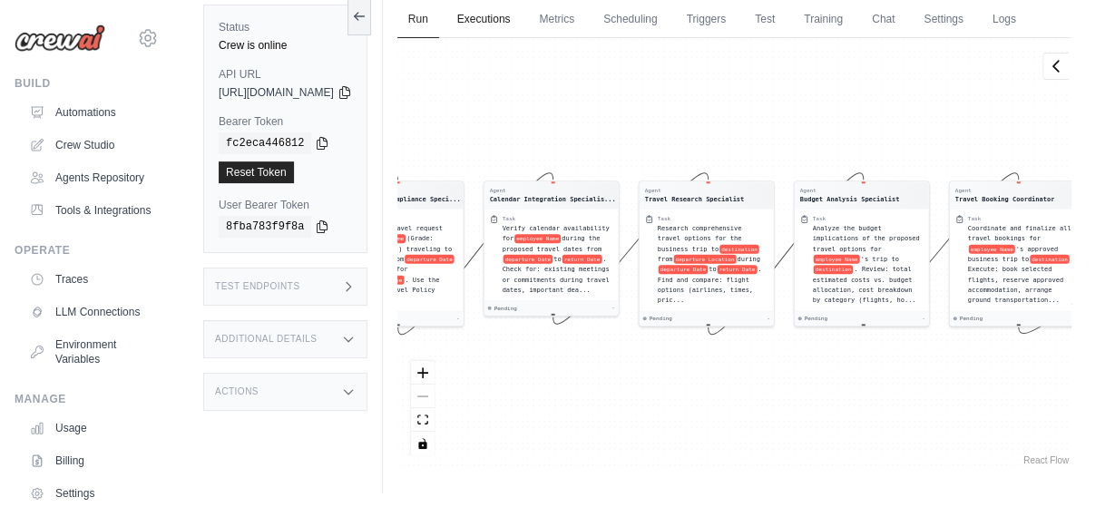
click at [522, 21] on link "Executions" at bounding box center [483, 20] width 75 height 38
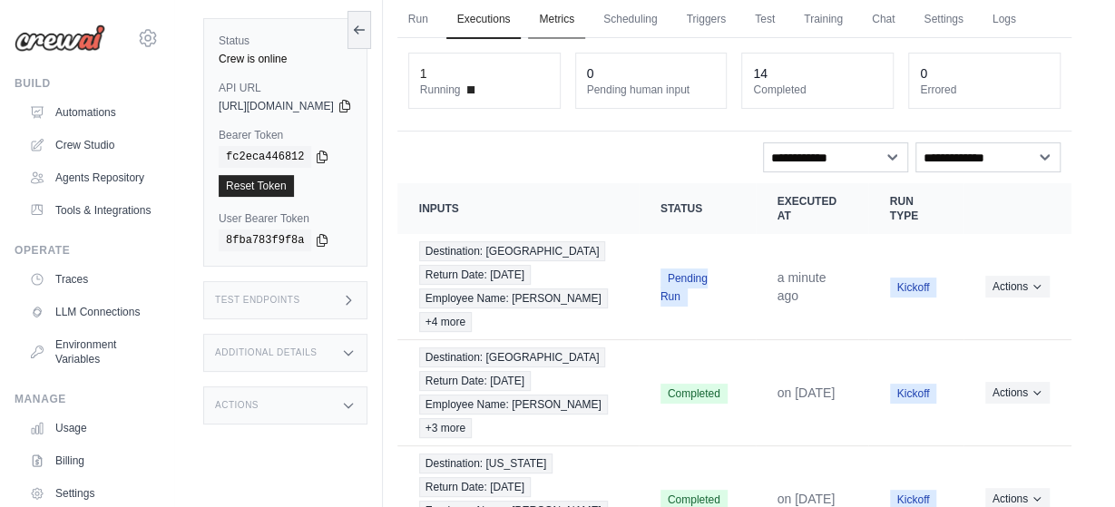
click at [585, 14] on link "Metrics" at bounding box center [556, 20] width 57 height 38
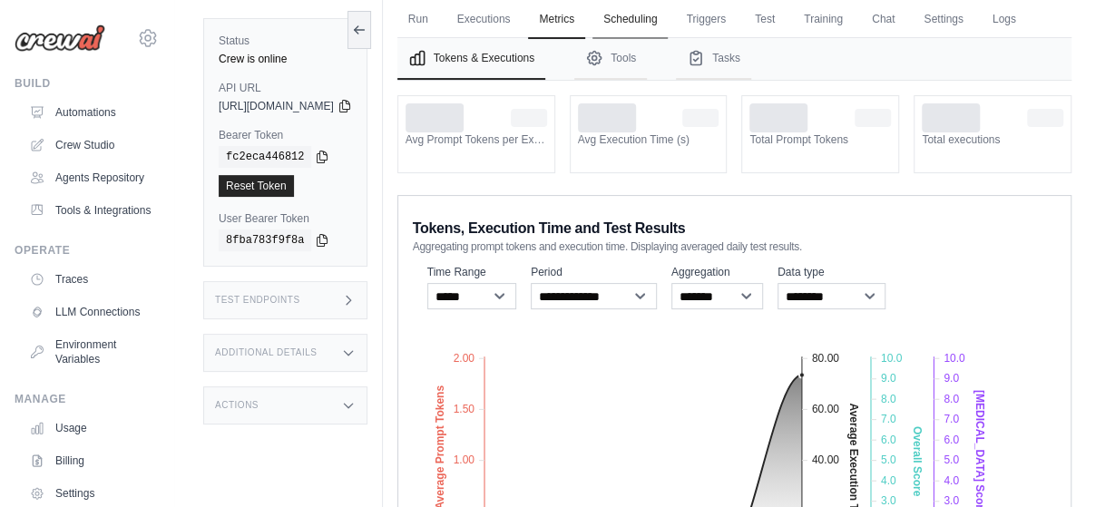
click at [668, 18] on link "Scheduling" at bounding box center [629, 20] width 75 height 38
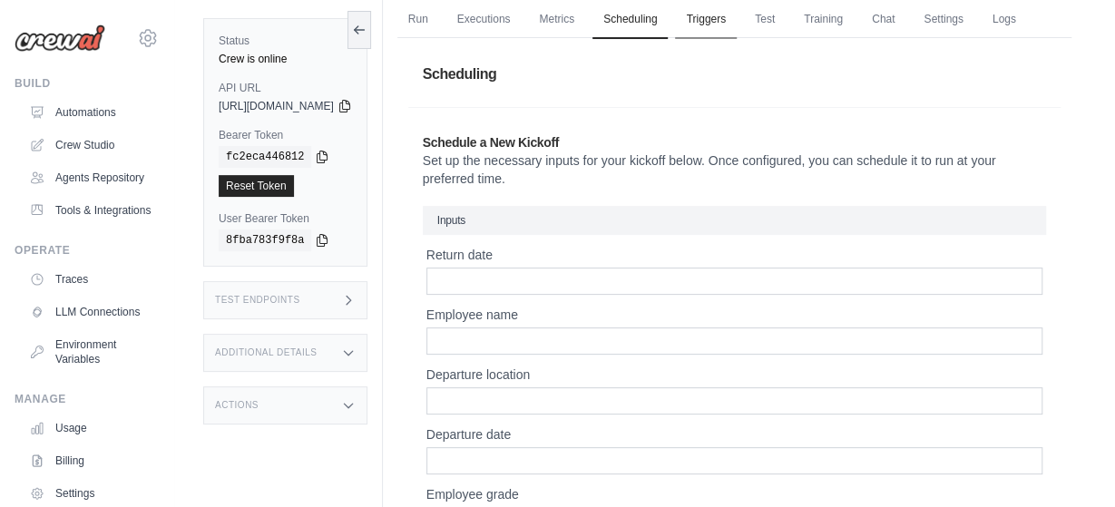
click at [737, 5] on link "Triggers" at bounding box center [706, 20] width 62 height 38
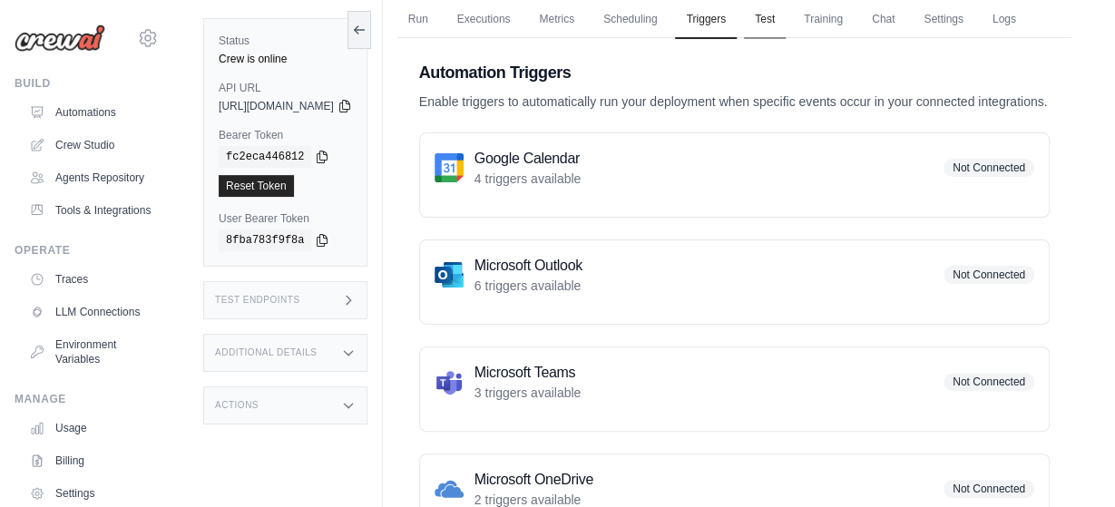
click at [786, 17] on link "Test" at bounding box center [765, 20] width 42 height 38
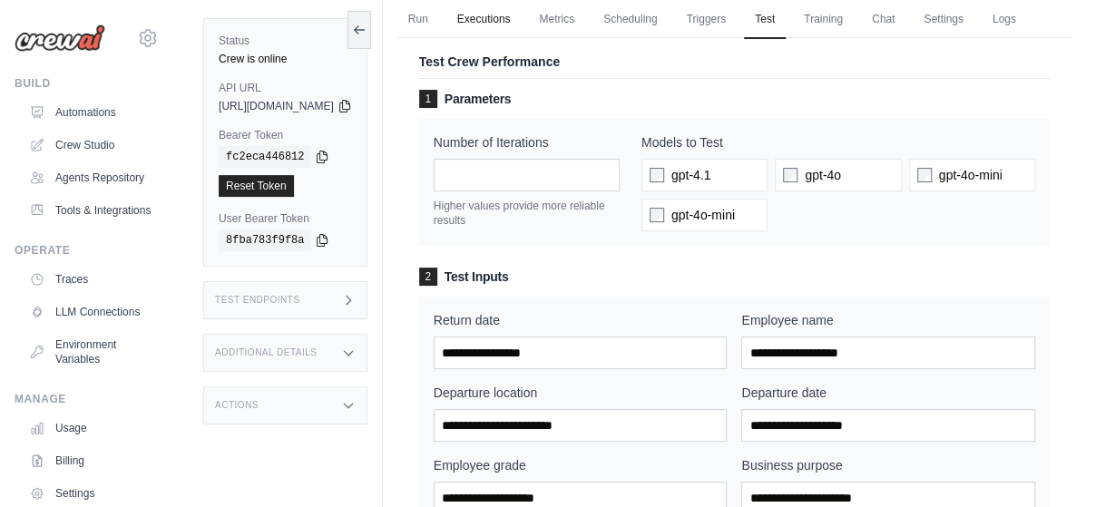
click at [522, 17] on link "Executions" at bounding box center [483, 20] width 75 height 38
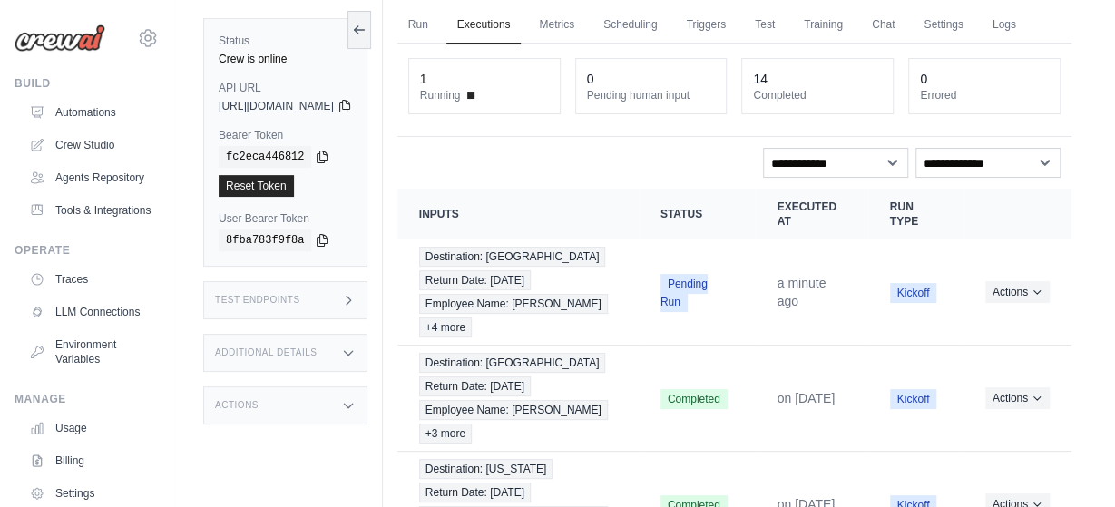
scroll to position [70, 0]
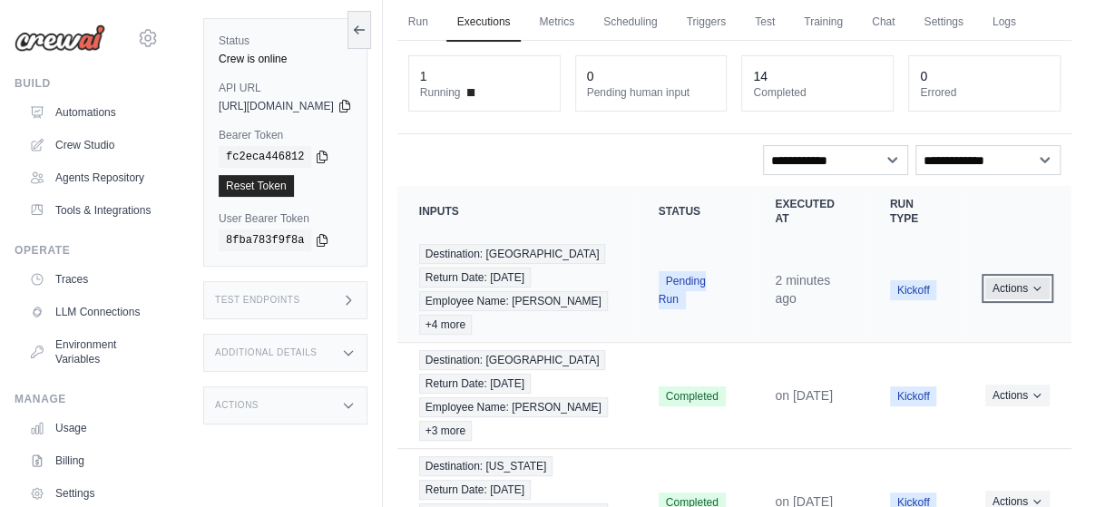
click at [1008, 299] on button "Actions" at bounding box center [1017, 289] width 64 height 22
click at [994, 337] on link "View Details" at bounding box center [992, 322] width 116 height 29
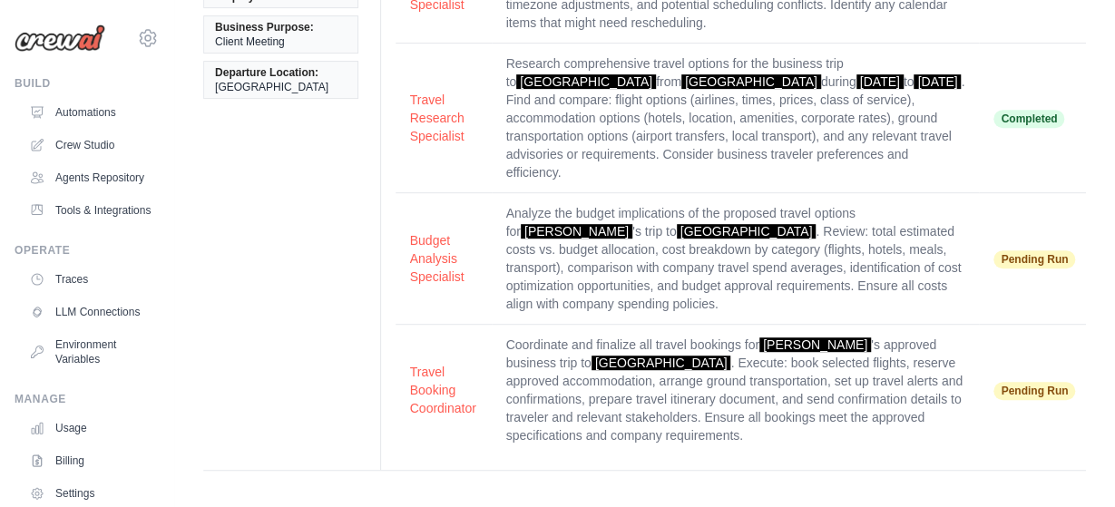
scroll to position [614, 0]
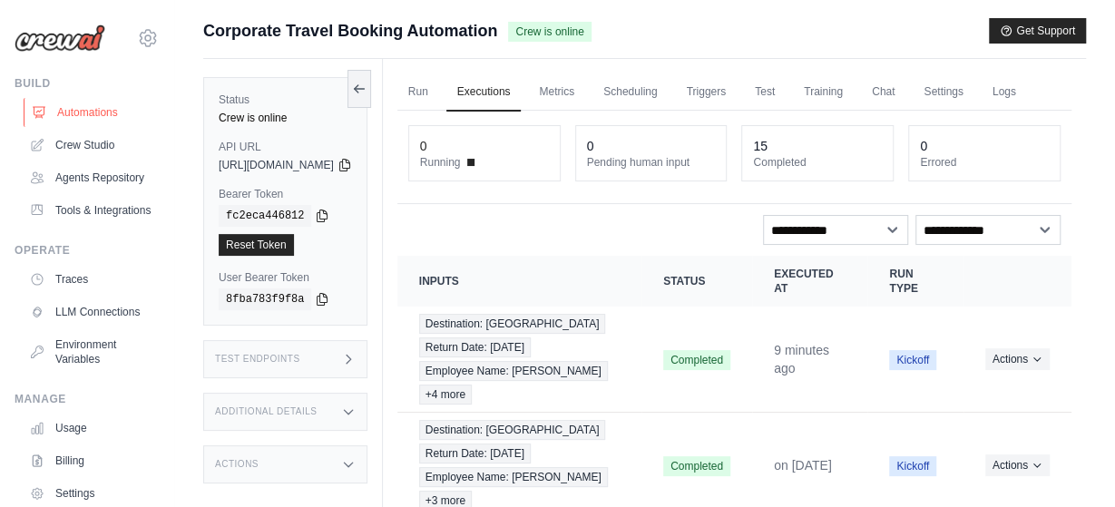
click at [89, 115] on link "Automations" at bounding box center [92, 112] width 137 height 29
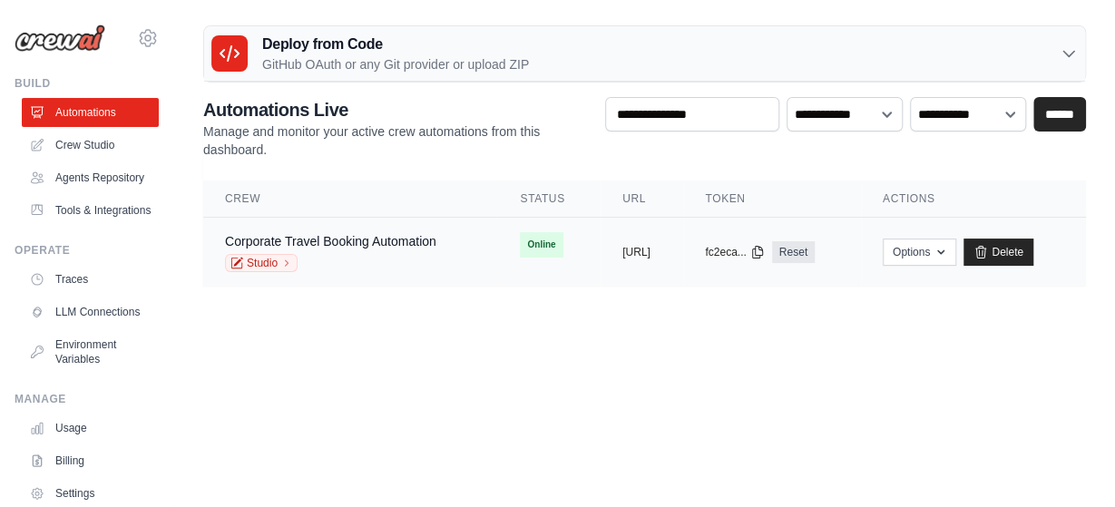
click at [546, 263] on td "Online" at bounding box center [549, 245] width 103 height 54
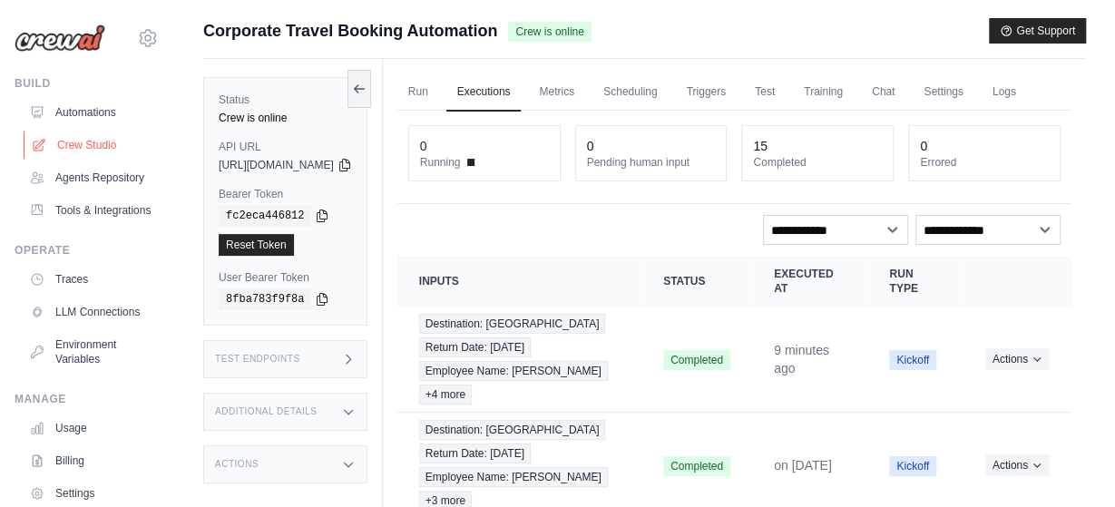
click at [97, 139] on link "Crew Studio" at bounding box center [92, 145] width 137 height 29
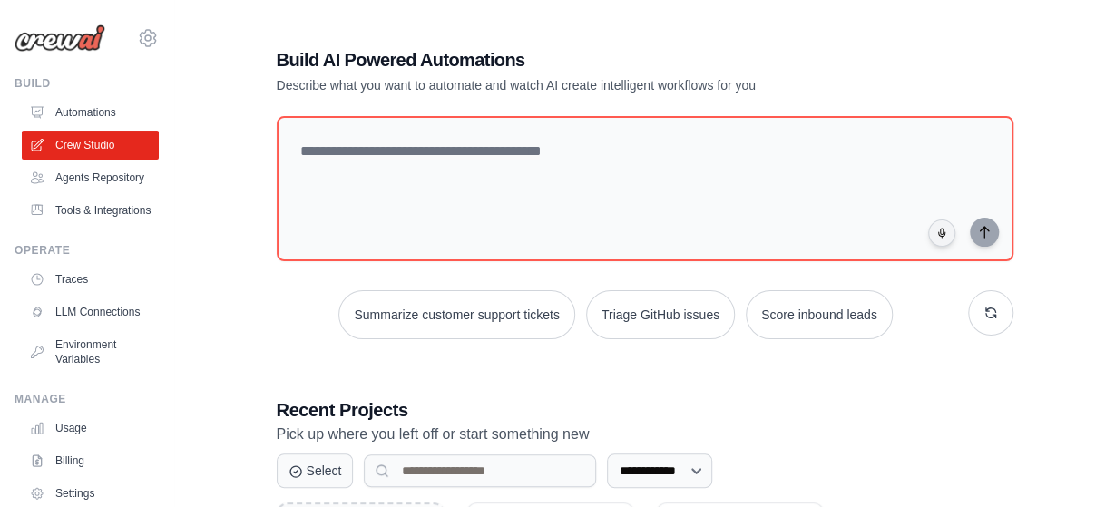
scroll to position [218, 0]
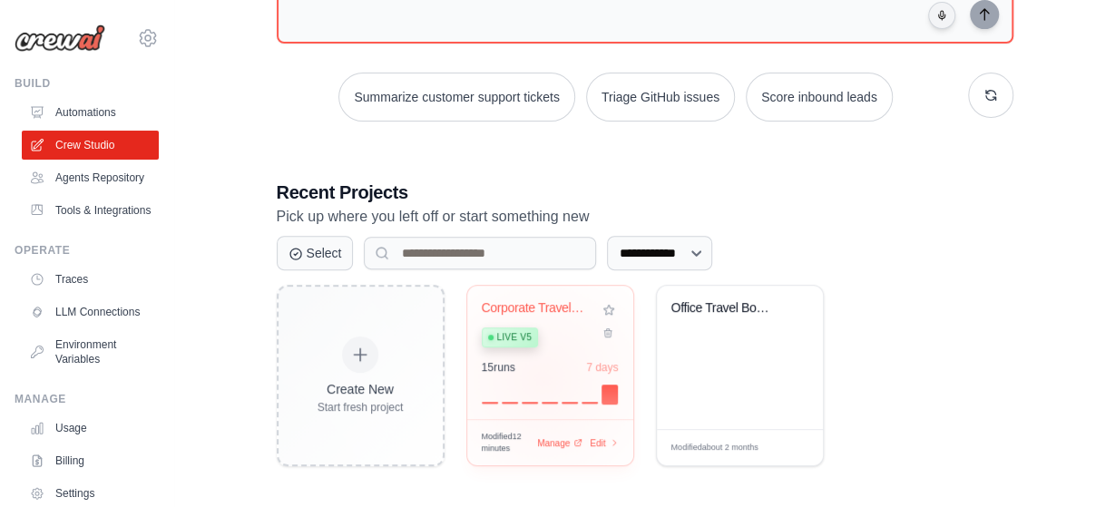
click at [542, 373] on div "15 run s 7 days" at bounding box center [550, 382] width 137 height 44
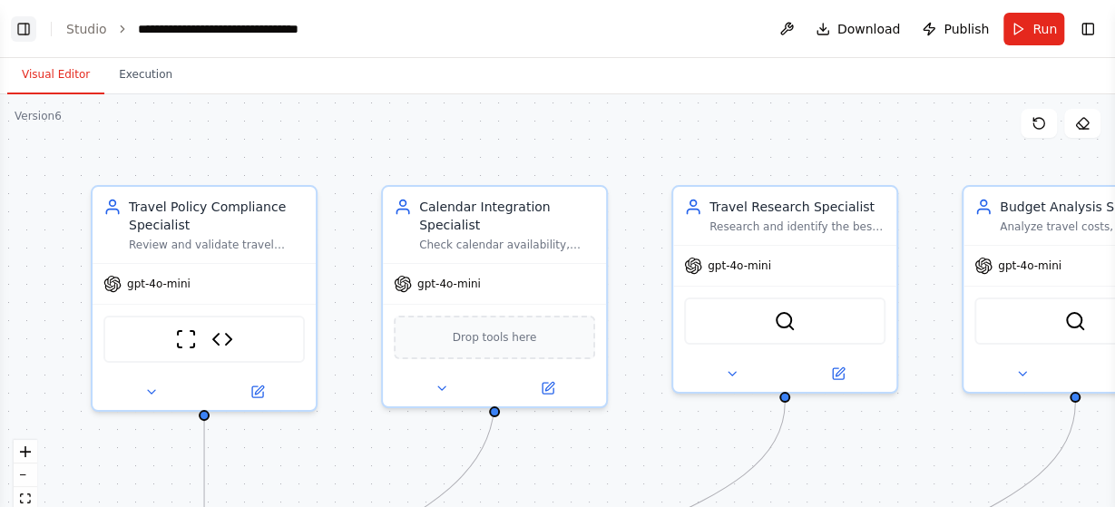
click at [24, 17] on button "Toggle Left Sidebar" at bounding box center [23, 28] width 25 height 25
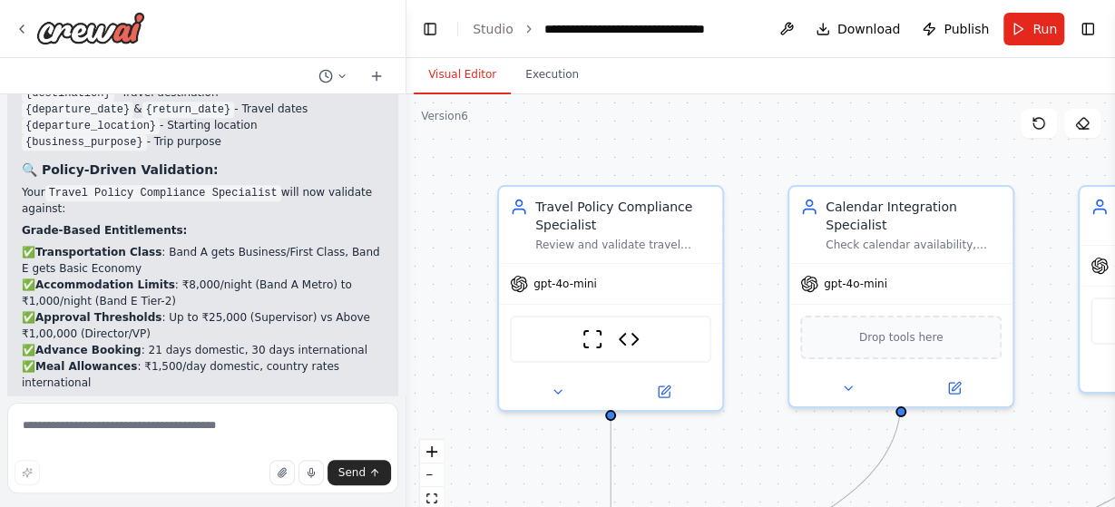
scroll to position [7242, 0]
click at [117, 429] on textarea at bounding box center [202, 448] width 391 height 91
type textarea "**********"
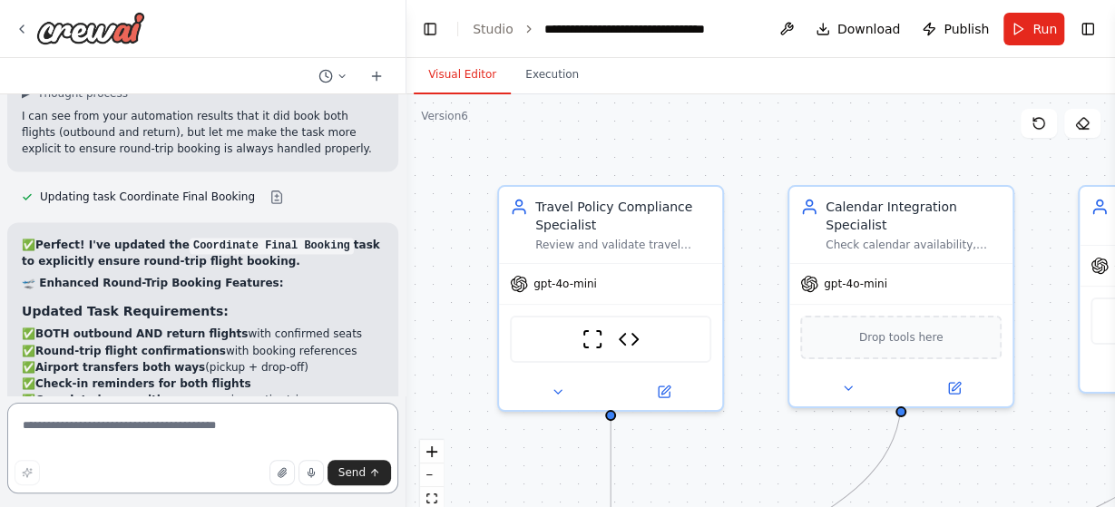
scroll to position [8118, 0]
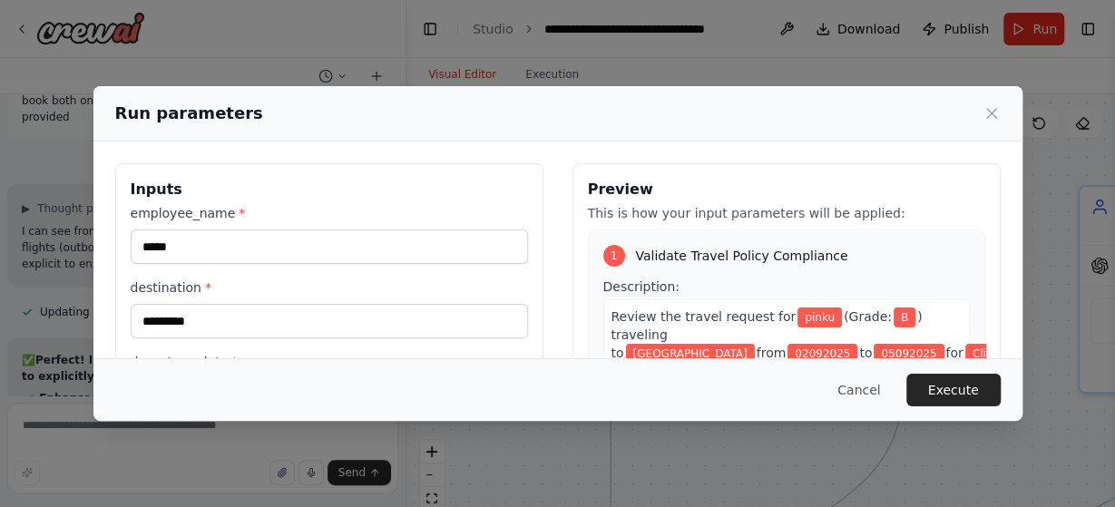
click at [317, 378] on div "Cancel Execute" at bounding box center [558, 390] width 886 height 33
click at [953, 381] on button "Execute" at bounding box center [953, 390] width 94 height 33
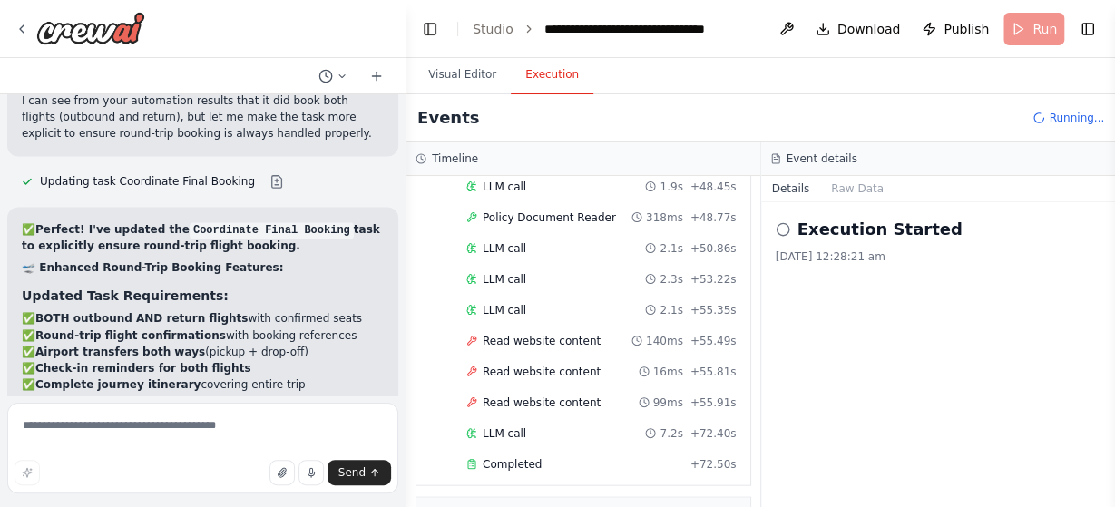
scroll to position [8118, 0]
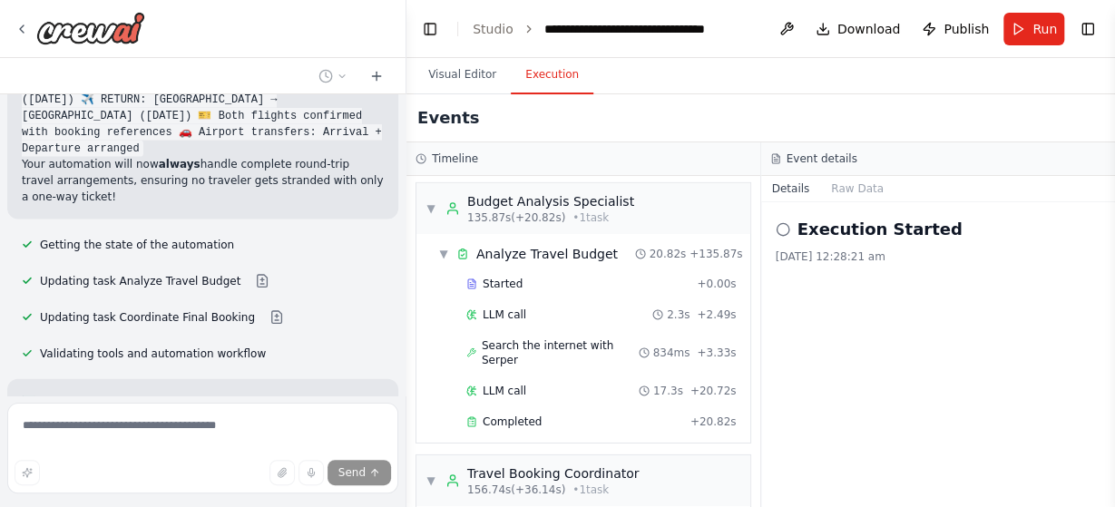
scroll to position [8654, 0]
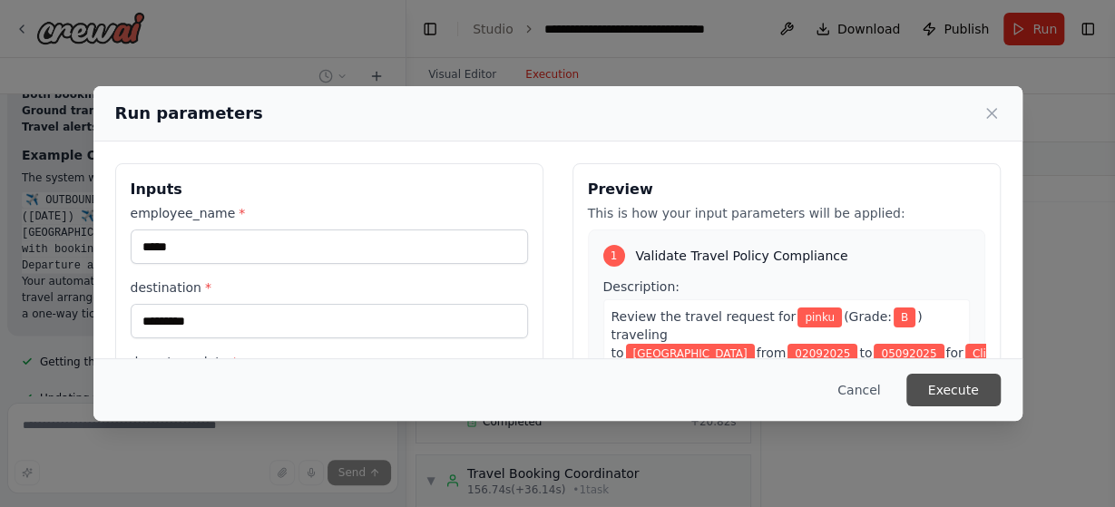
click at [955, 387] on button "Execute" at bounding box center [953, 390] width 94 height 33
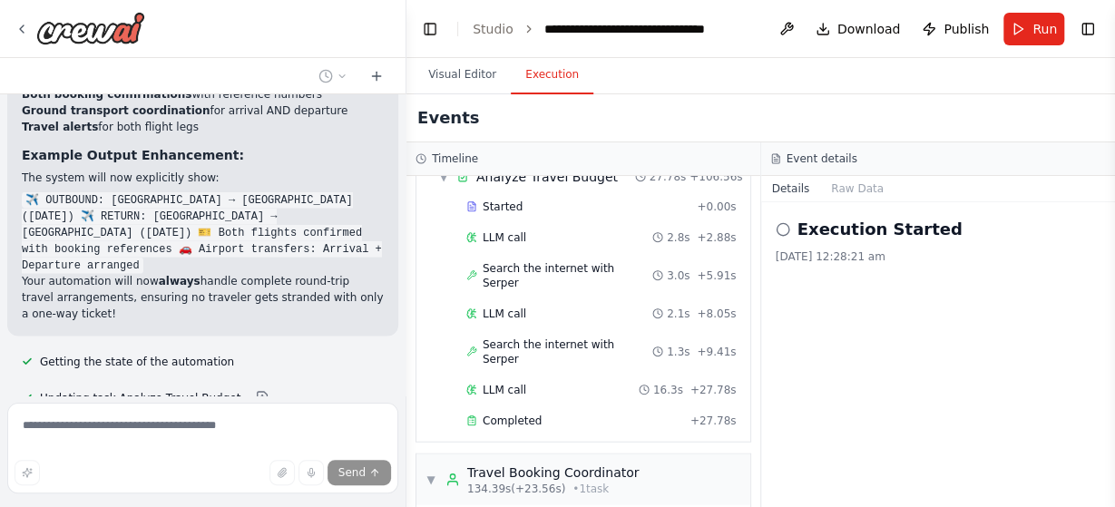
scroll to position [8654, 0]
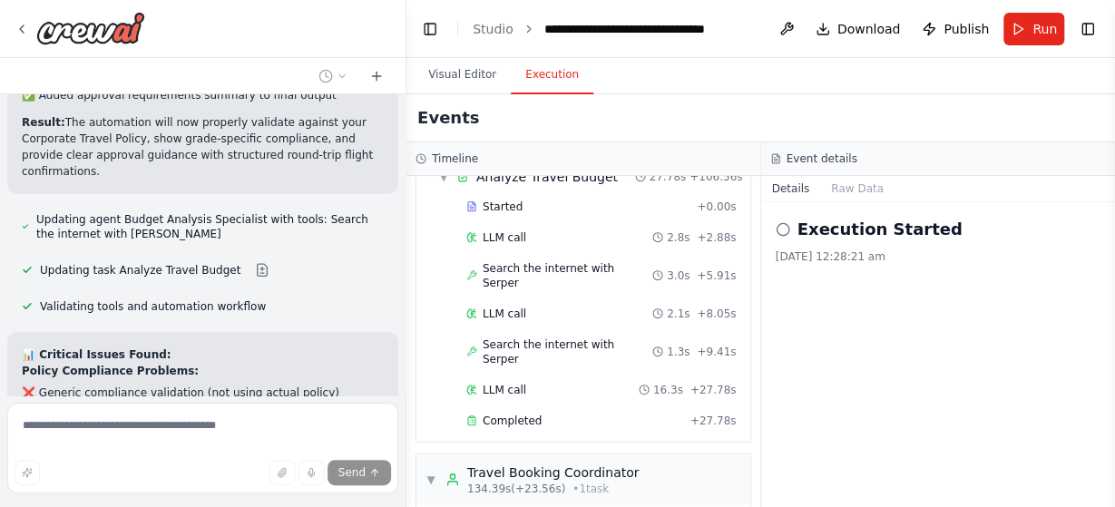
scroll to position [9147, 0]
drag, startPoint x: 270, startPoint y: 367, endPoint x: 300, endPoint y: 313, distance: 61.3
click at [300, 313] on div "as an agentic ai expert, i want you to create an end-to end flow for travel boo…" at bounding box center [203, 244] width 406 height 301
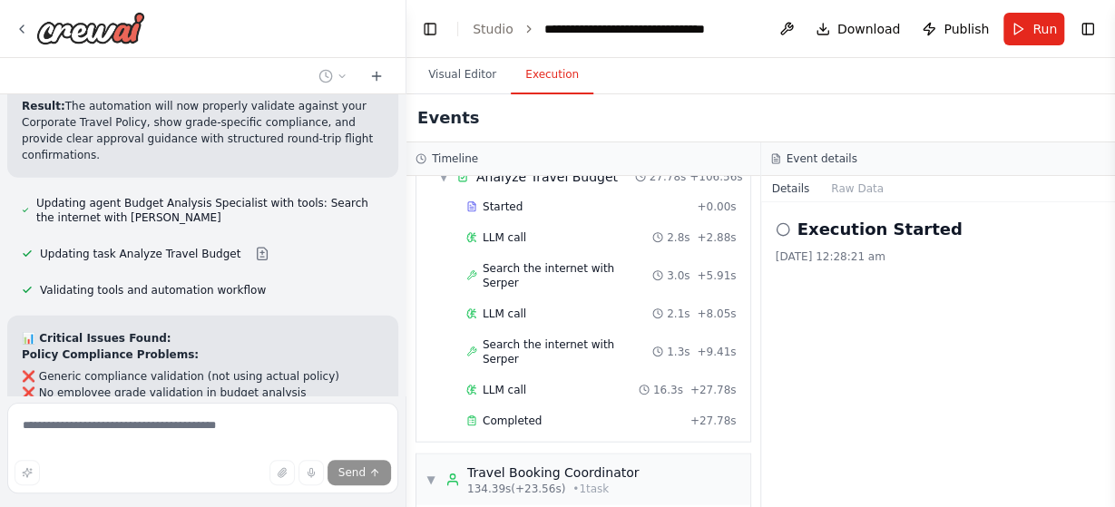
scroll to position [9164, 0]
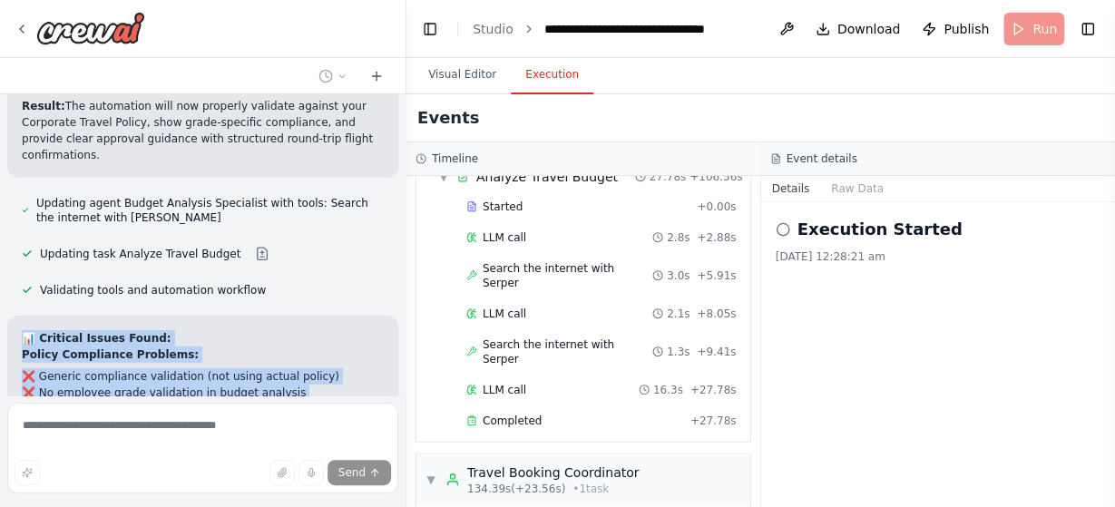
scroll to position [9032, 0]
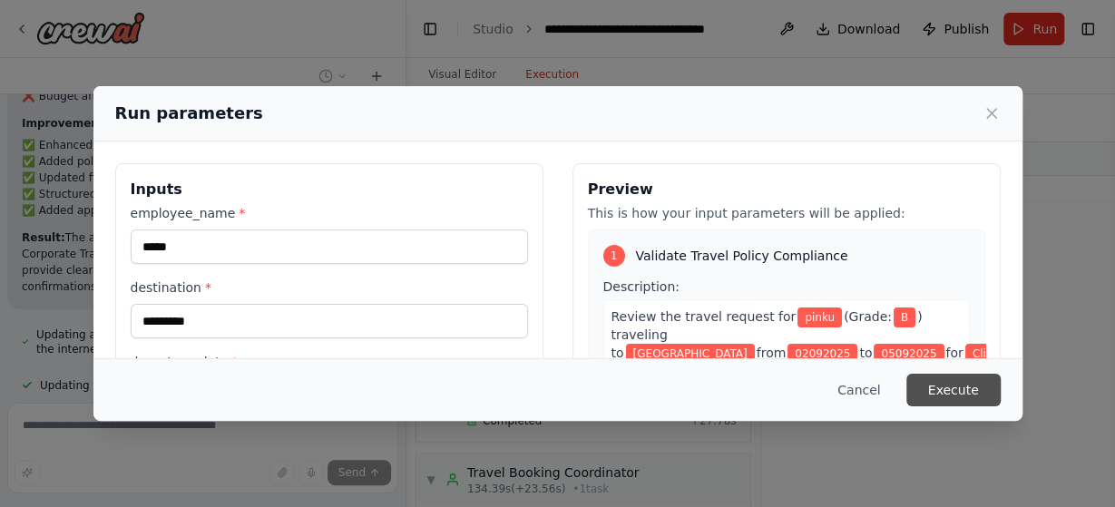
click at [976, 385] on button "Execute" at bounding box center [953, 390] width 94 height 33
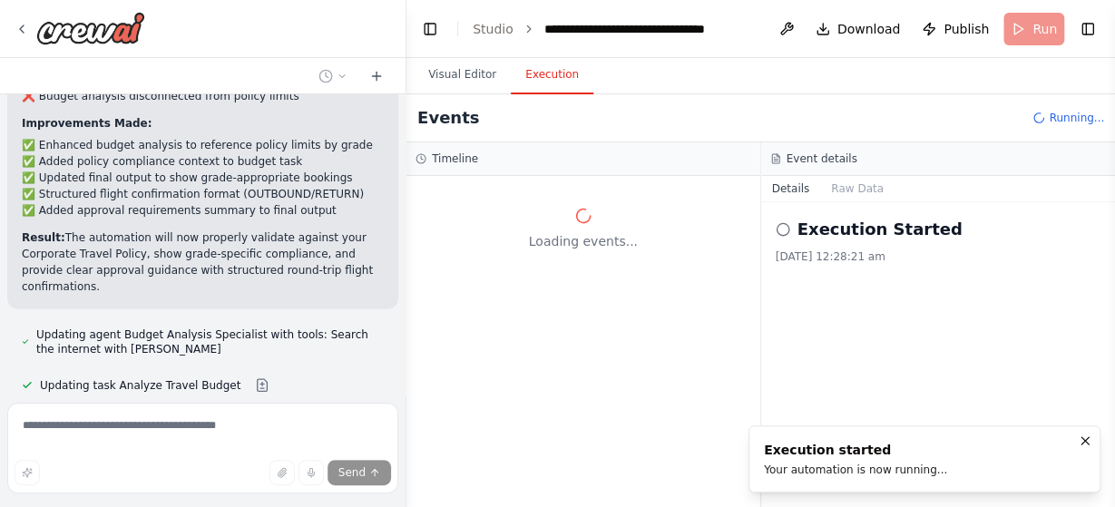
scroll to position [0, 0]
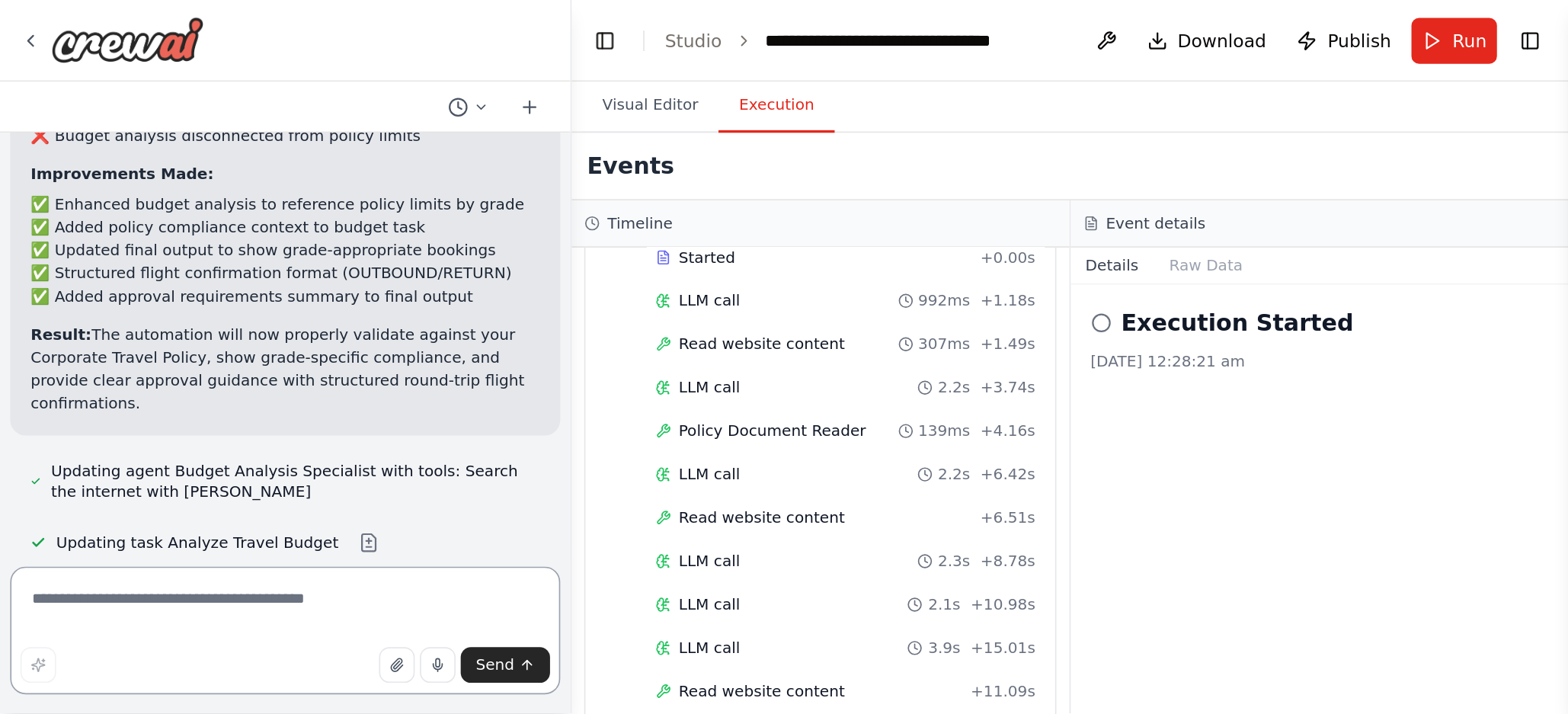
scroll to position [7639, 0]
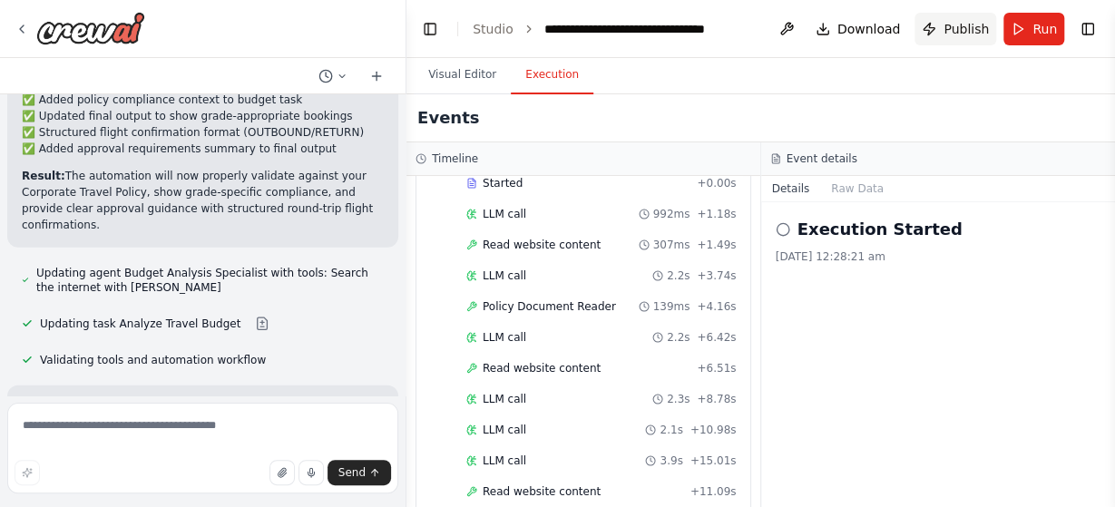
click at [970, 26] on span "Publish" at bounding box center [966, 29] width 45 height 18
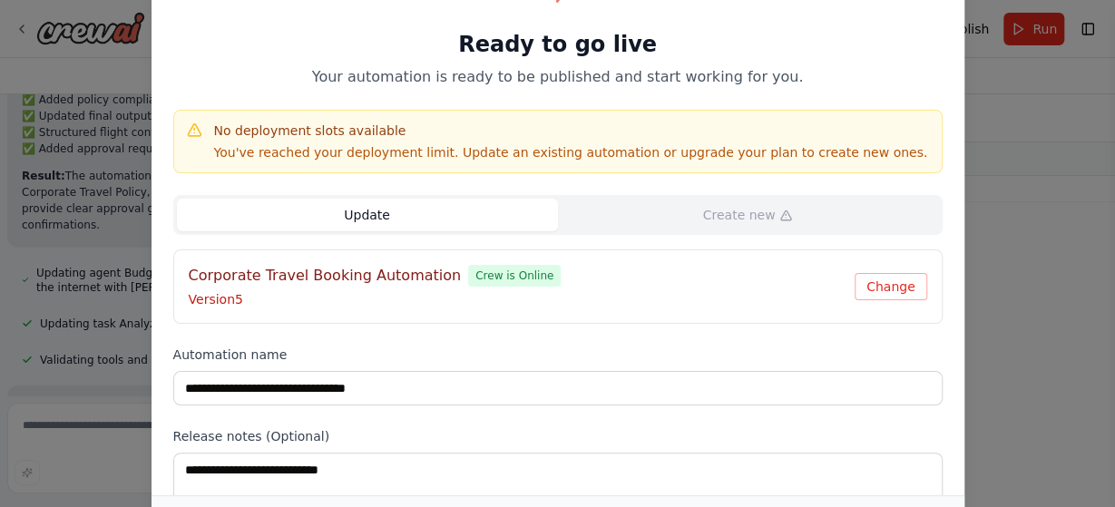
scroll to position [122, 0]
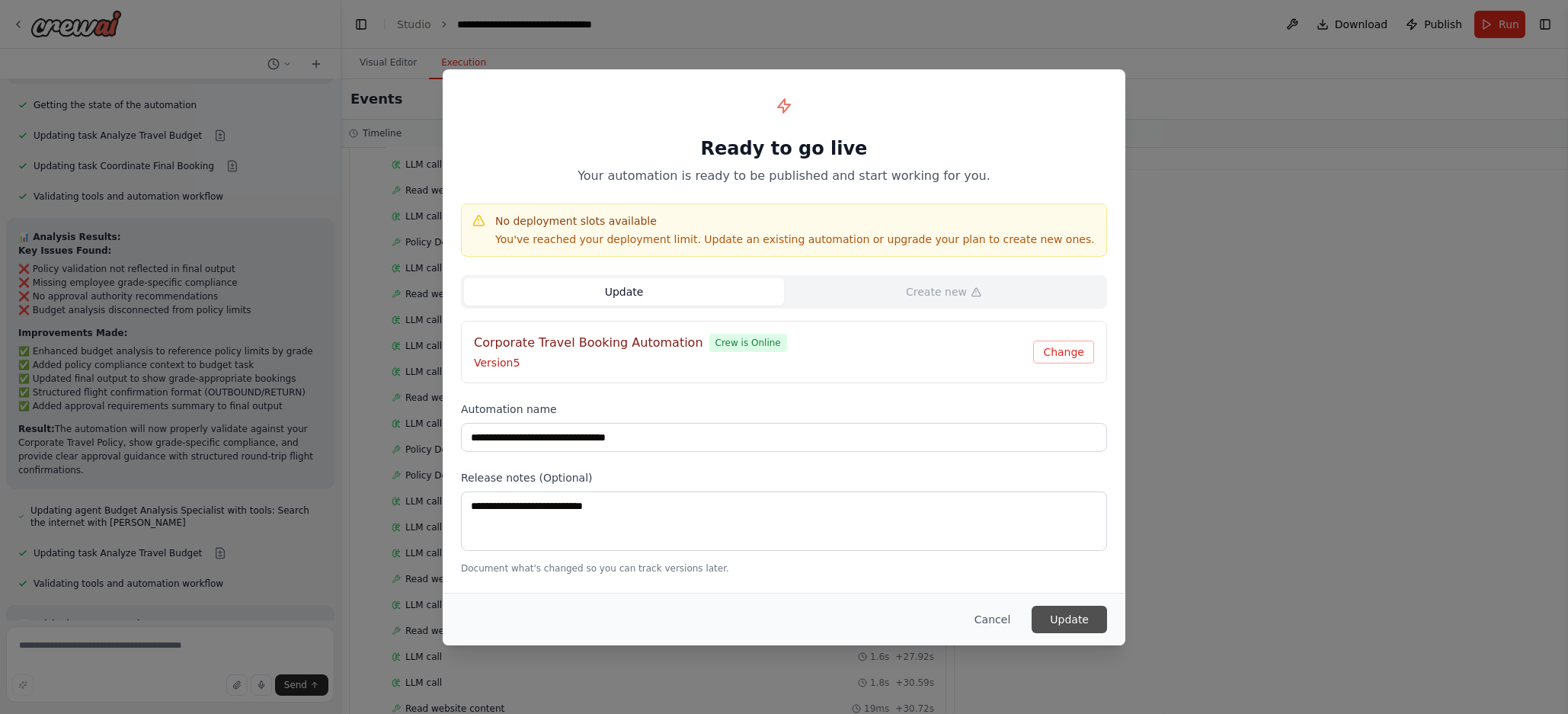
click at [936, 425] on button "Update" at bounding box center [1069, 619] width 76 height 28
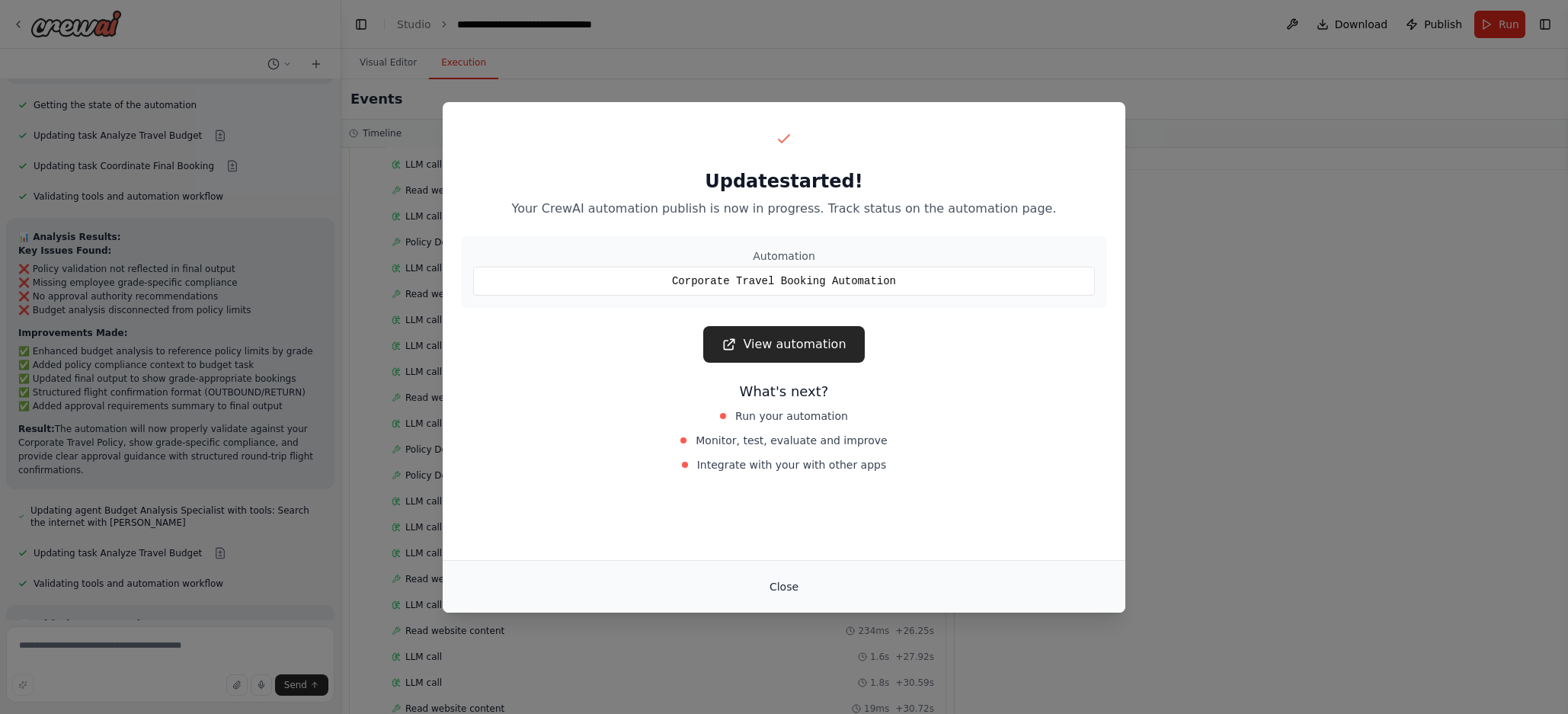
click at [789, 425] on button "Close" at bounding box center [784, 586] width 54 height 28
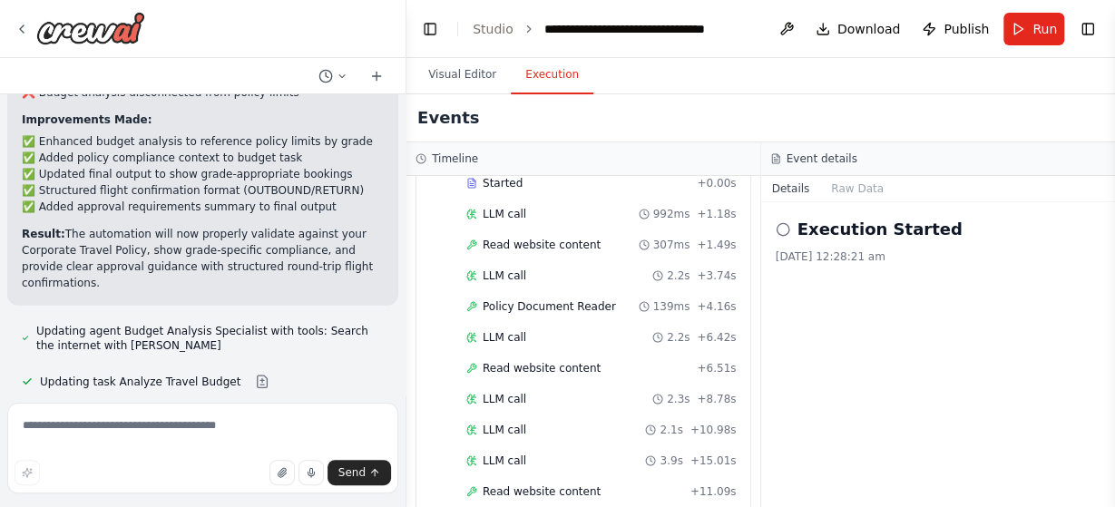
scroll to position [9094, 0]
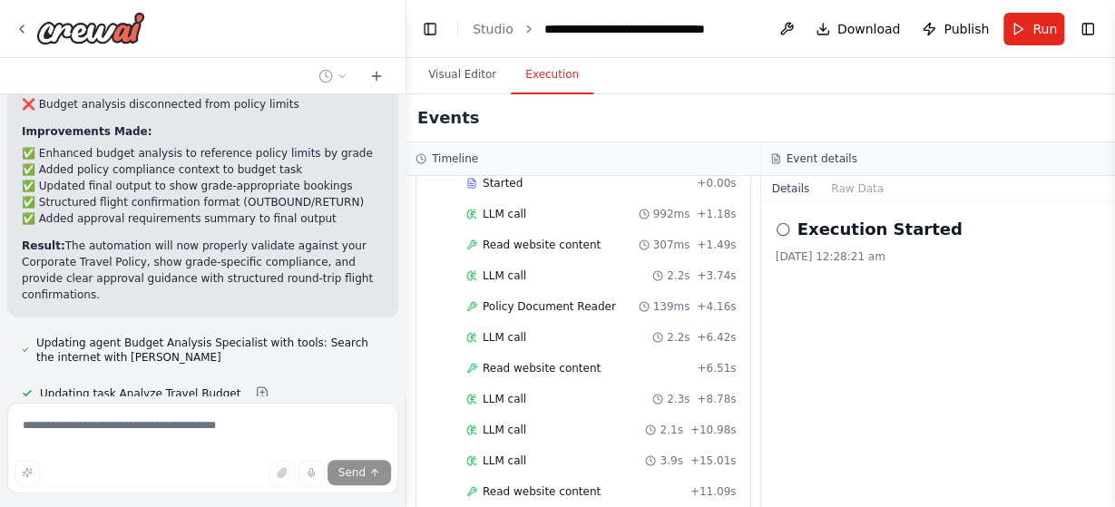
scroll to position [9032, 0]
